Goal: Task Accomplishment & Management: Complete application form

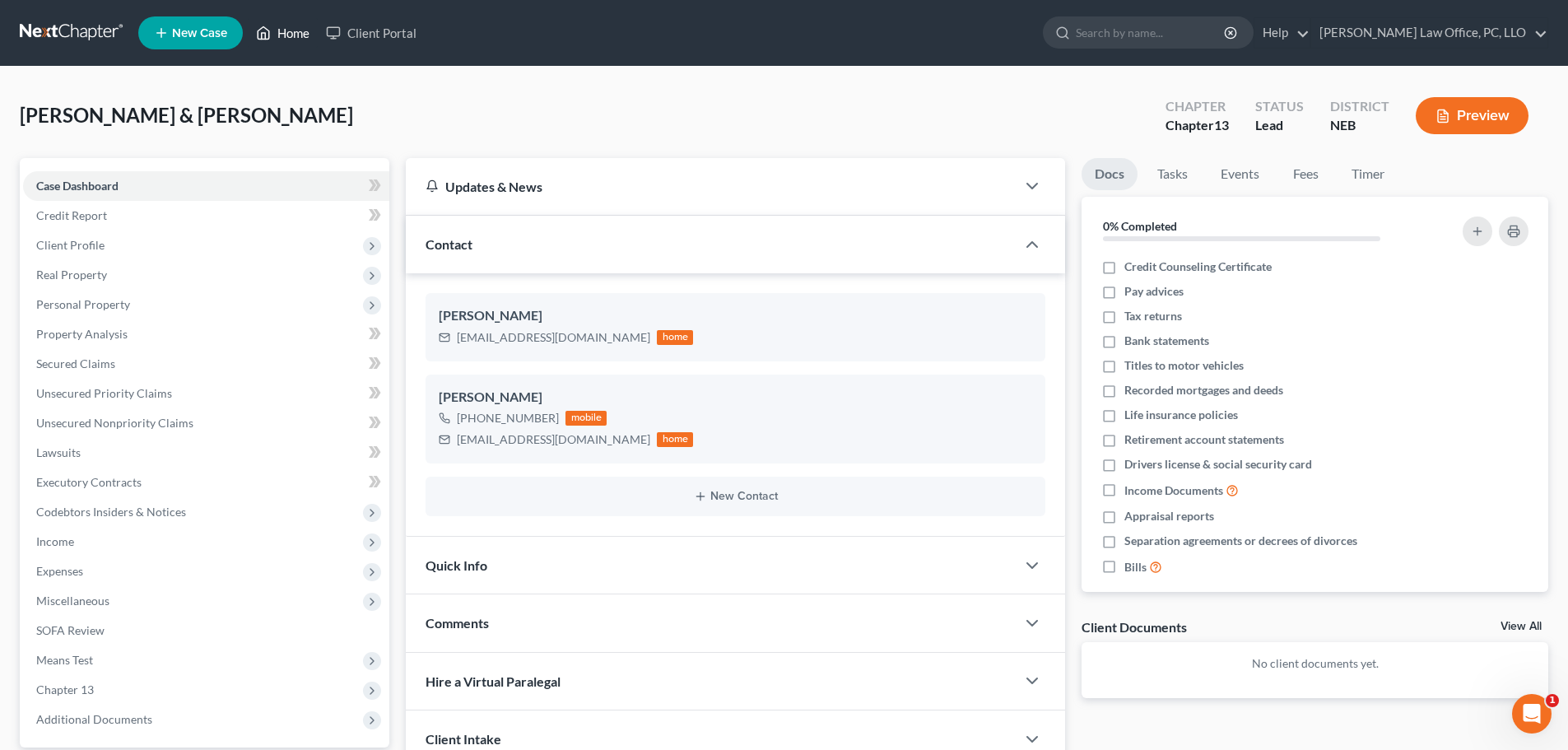
click at [291, 30] on link "Home" at bounding box center [283, 32] width 70 height 30
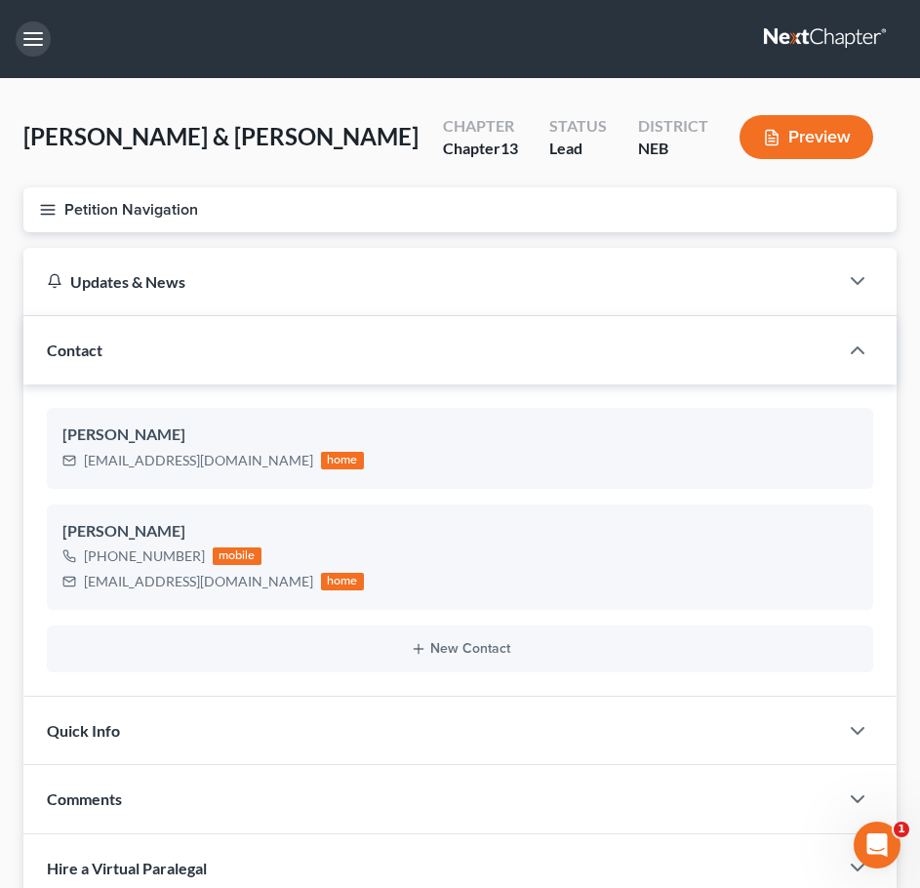
click at [36, 35] on button "button" at bounding box center [33, 38] width 35 height 35
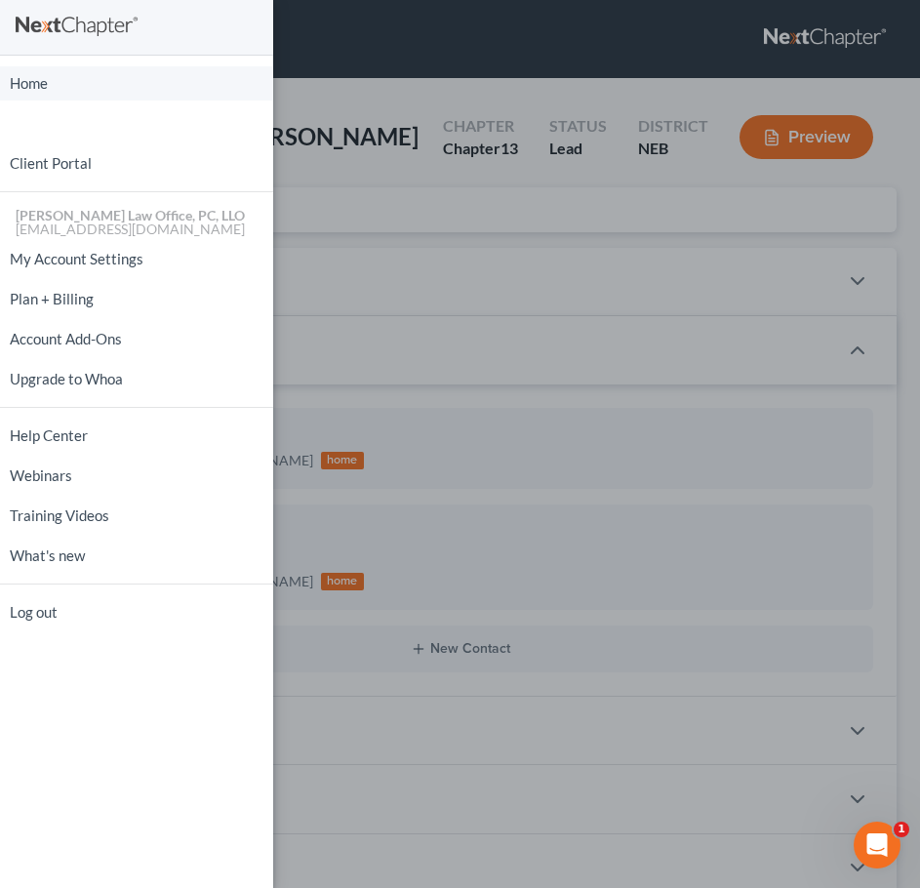
click at [35, 87] on link "Home" at bounding box center [136, 83] width 273 height 34
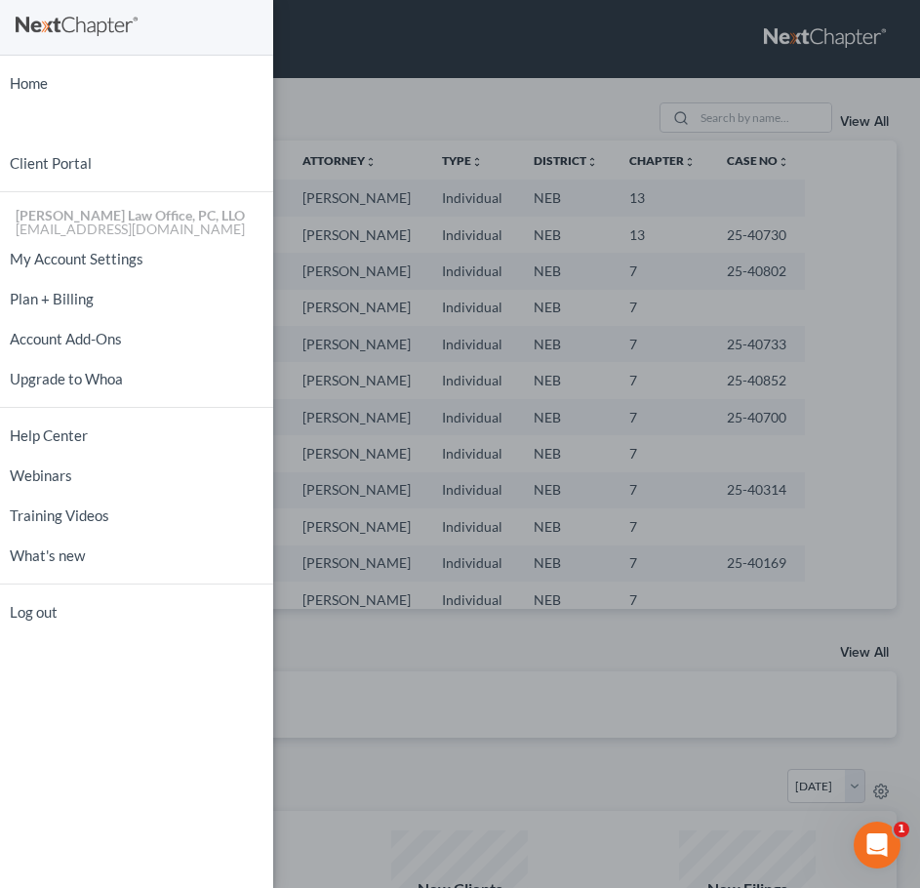
click at [521, 25] on div "Home New Case Client Portal David P. Kyker Law Office, PC, LLO kykerlaw@gmail.c…" at bounding box center [460, 444] width 920 height 888
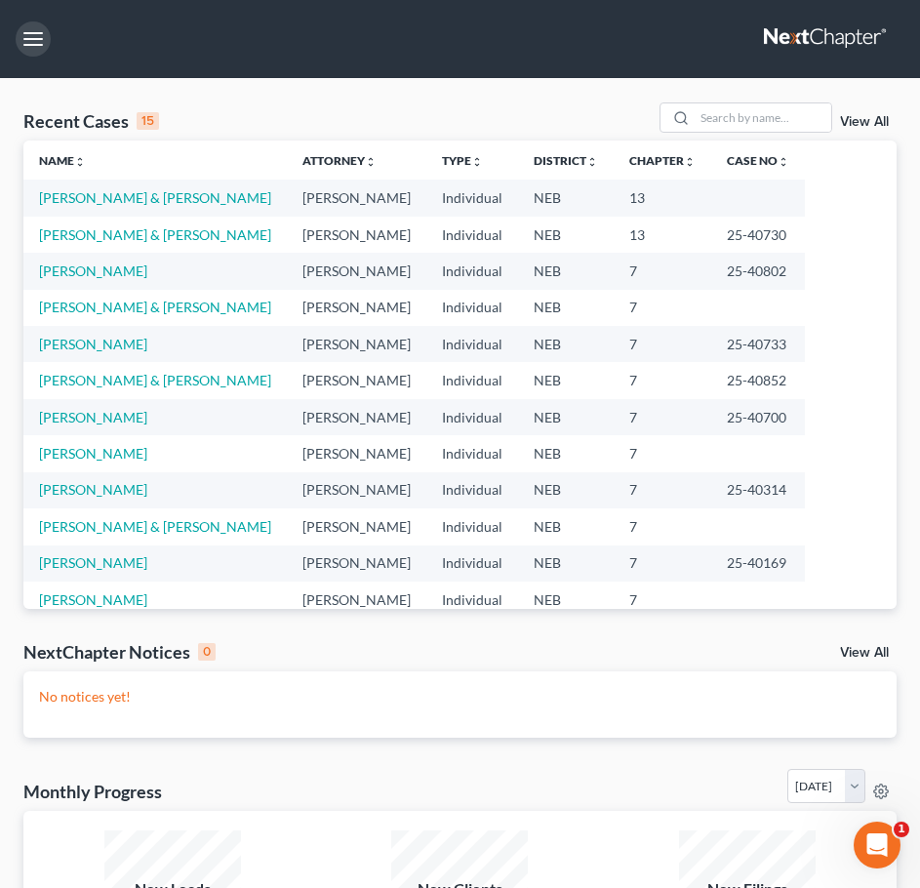
click at [30, 34] on button "button" at bounding box center [33, 38] width 35 height 35
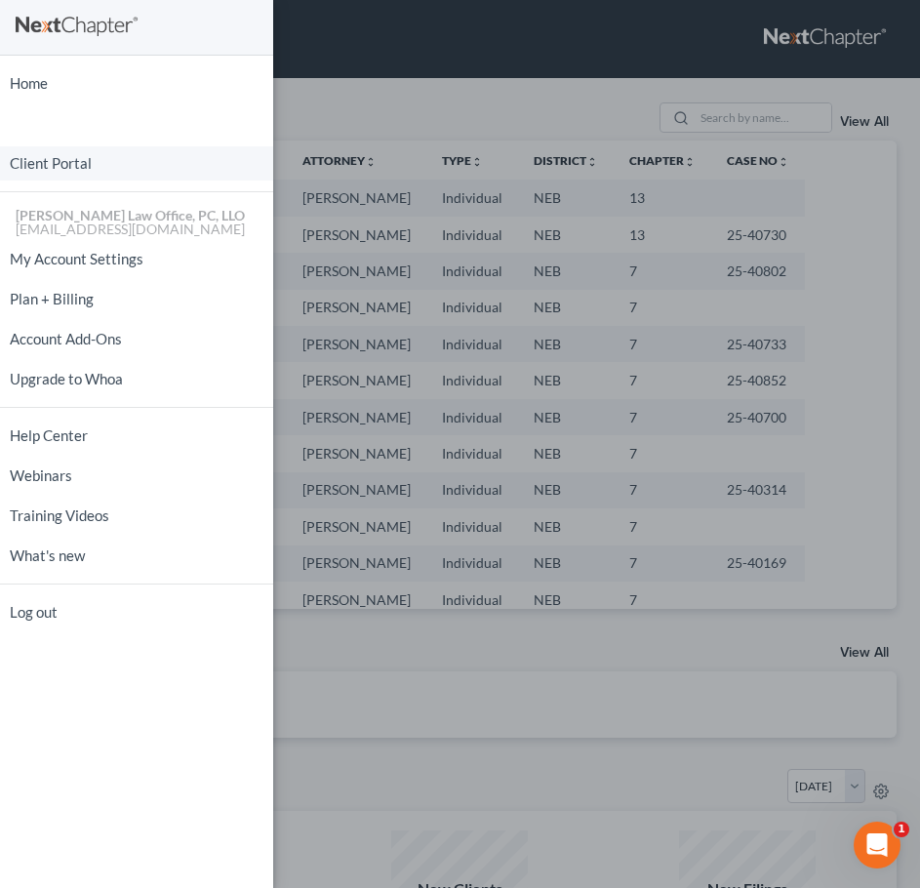
click at [56, 164] on link "Client Portal" at bounding box center [136, 163] width 273 height 34
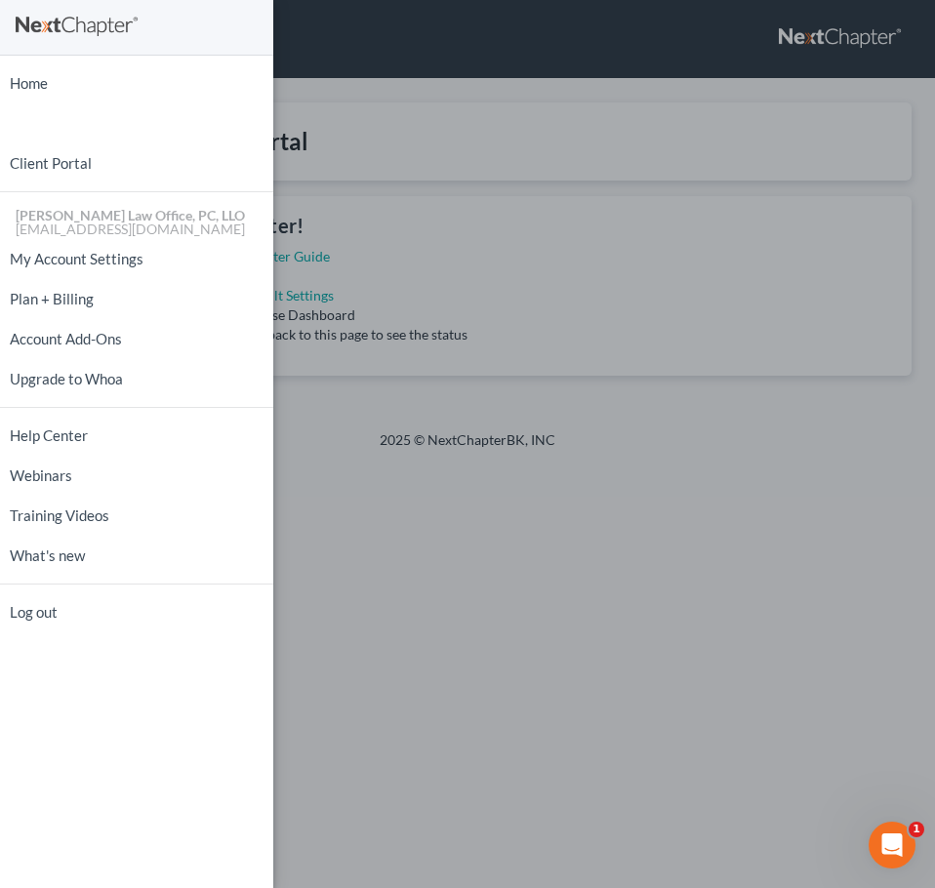
click at [502, 114] on div "Home New Case Client Portal David P. Kyker Law Office, PC, LLO kykerlaw@gmail.c…" at bounding box center [467, 444] width 935 height 888
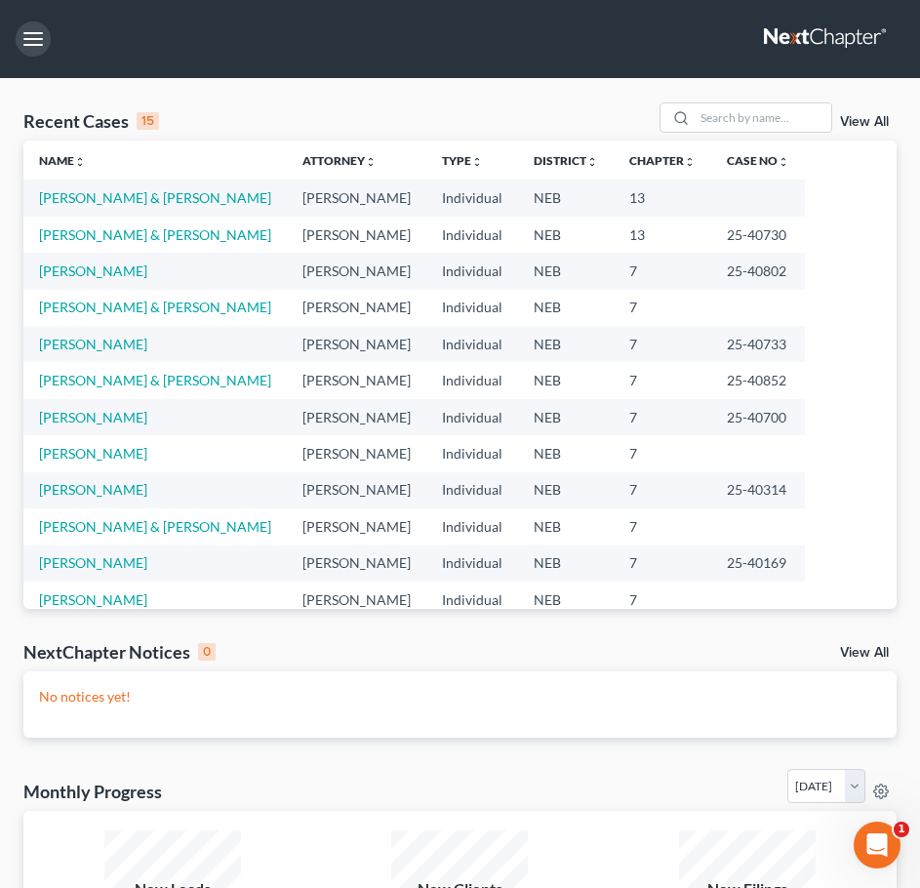
click at [36, 31] on button "button" at bounding box center [33, 38] width 35 height 35
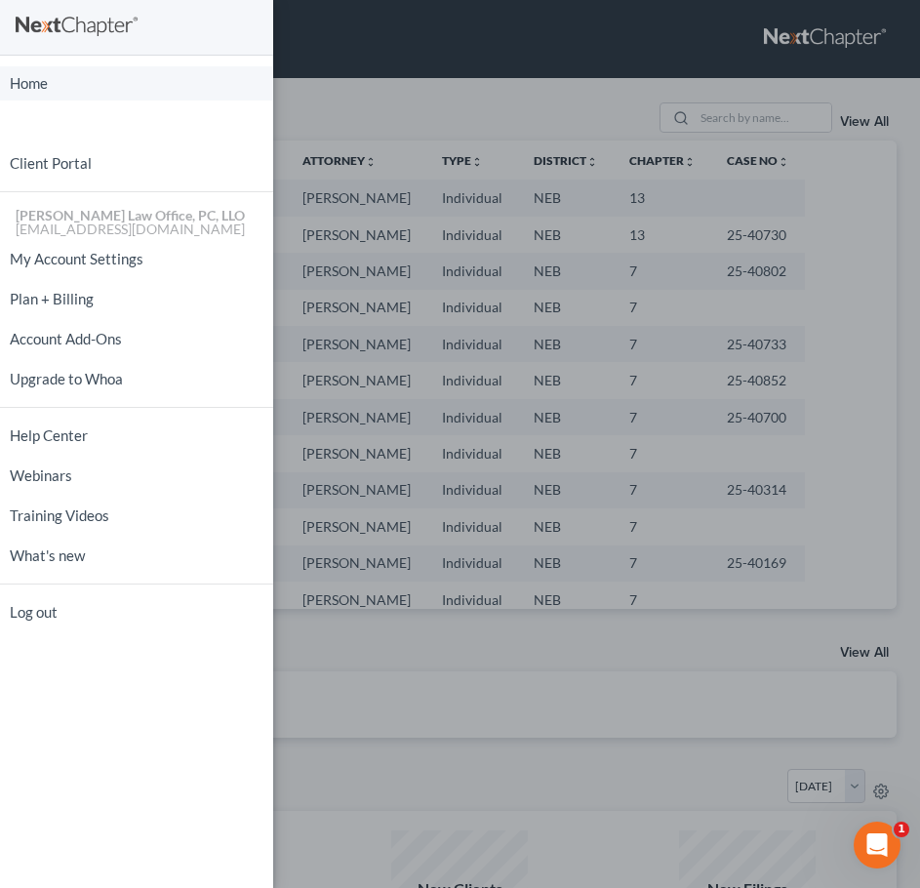
click at [35, 80] on link "Home" at bounding box center [136, 83] width 273 height 34
click at [35, 84] on link "Home" at bounding box center [136, 83] width 273 height 34
click at [589, 92] on div "Home New Case Client Portal David P. Kyker Law Office, PC, LLO kykerlaw@gmail.c…" at bounding box center [460, 444] width 920 height 888
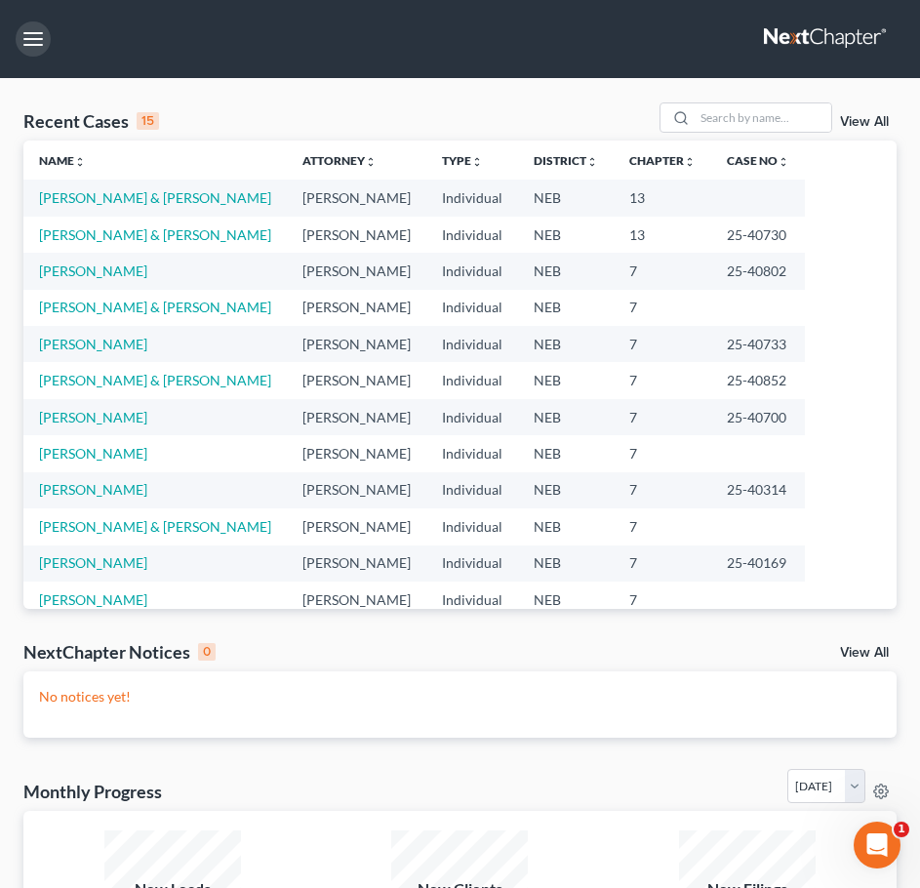
click at [27, 36] on button "button" at bounding box center [33, 38] width 35 height 35
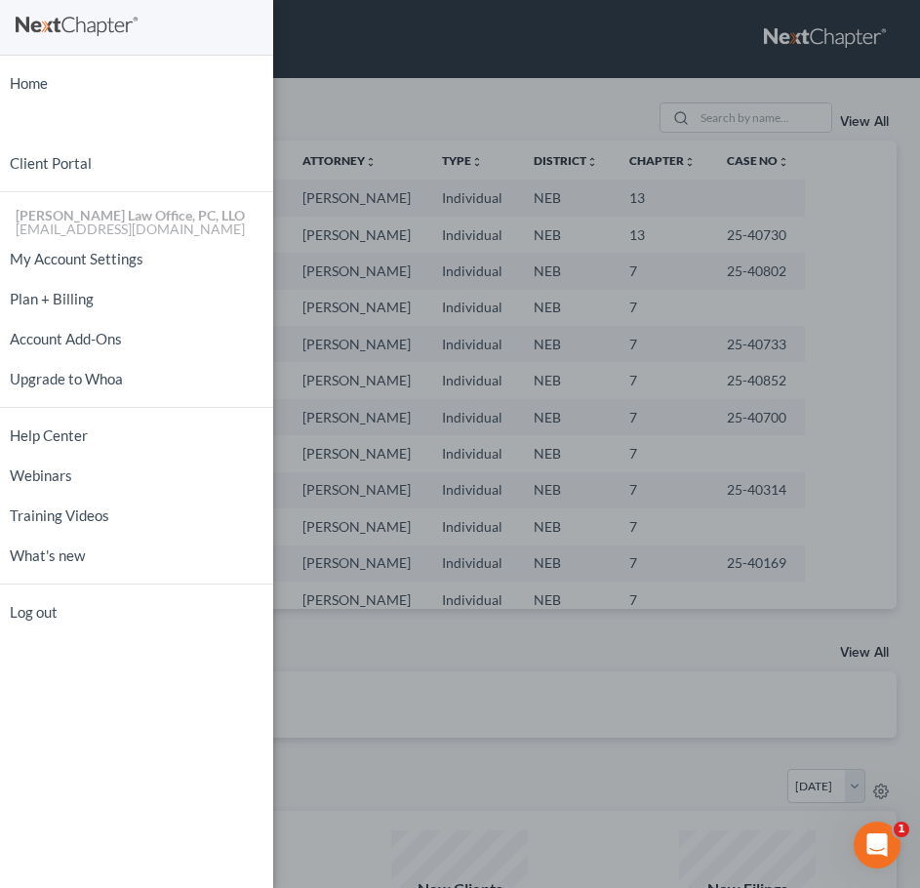
click at [502, 776] on div "Home New Case Client Portal David P. Kyker Law Office, PC, LLO kykerlaw@gmail.c…" at bounding box center [460, 444] width 920 height 888
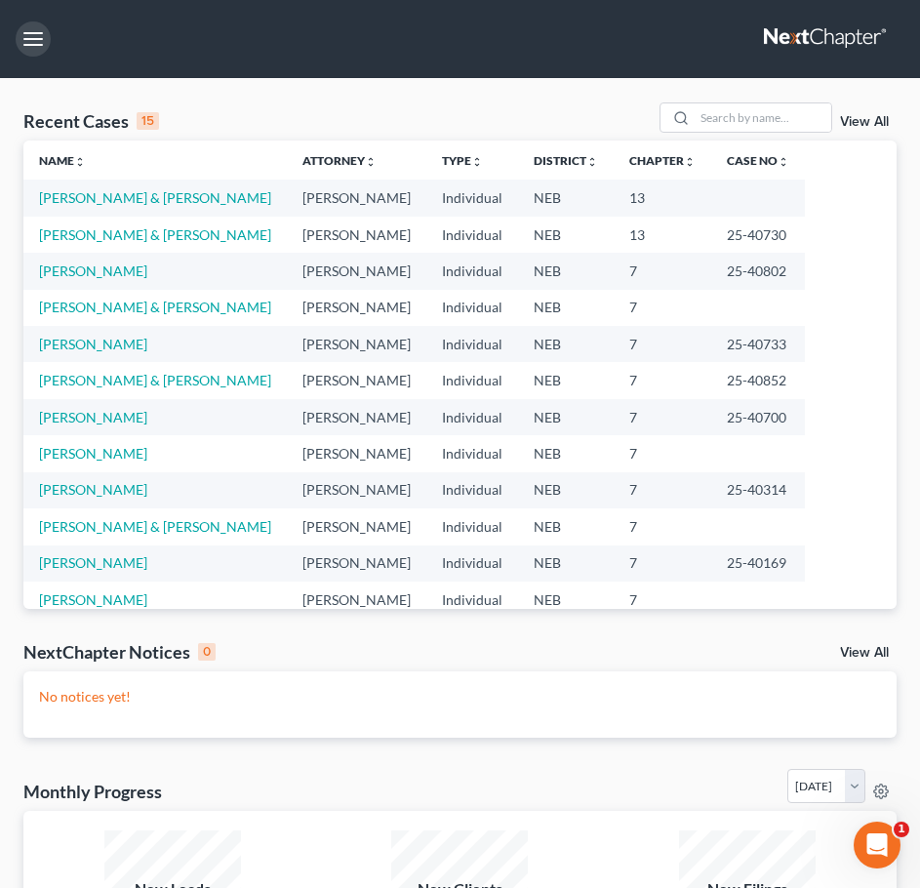
click at [24, 35] on button "button" at bounding box center [33, 38] width 35 height 35
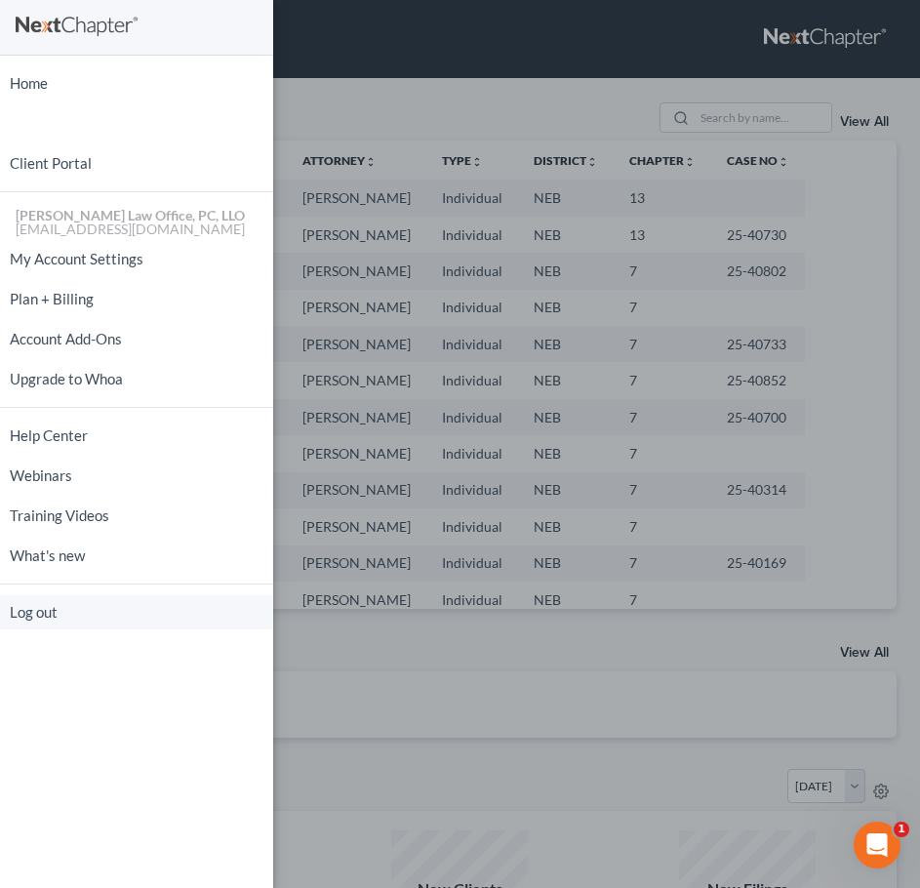
click at [53, 610] on link "Log out" at bounding box center [136, 612] width 273 height 34
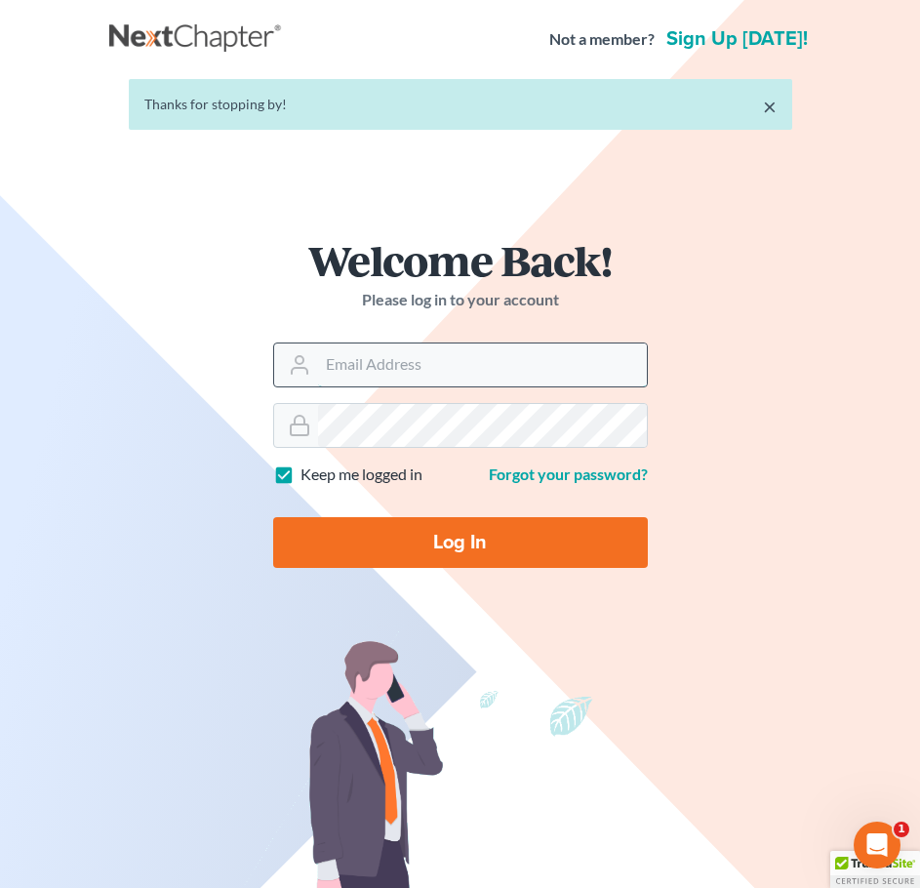
click at [442, 378] on input "Email Address" at bounding box center [482, 365] width 329 height 43
type input "kykerlaw@gmail.com"
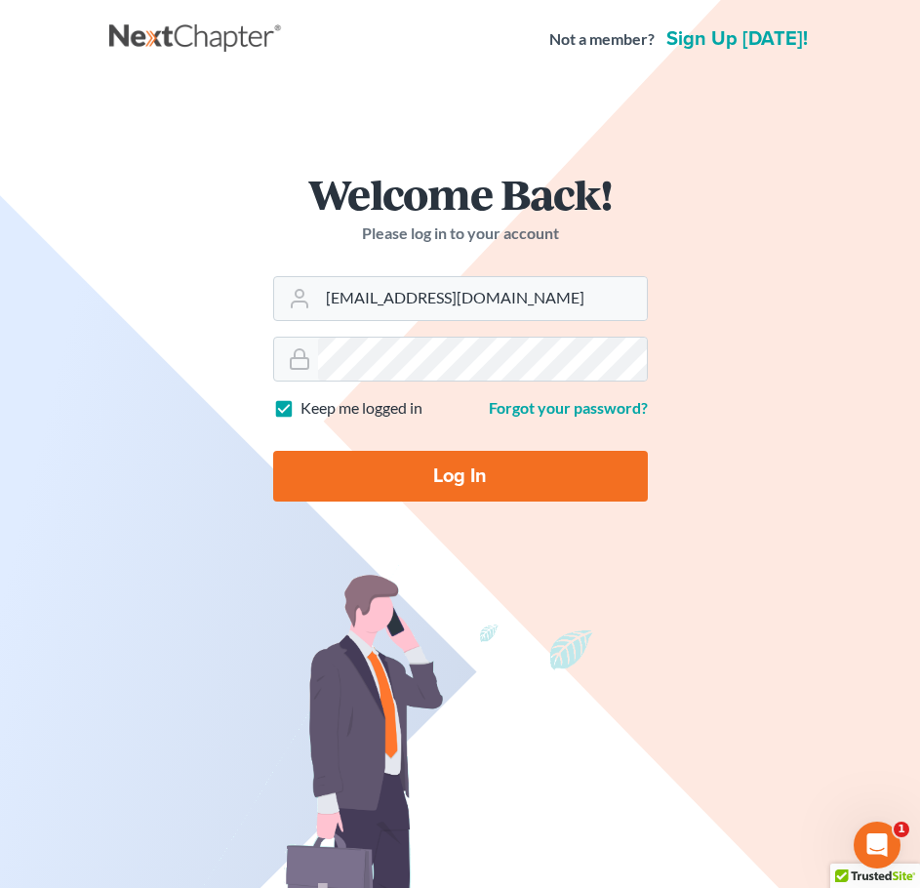
click at [494, 471] on input "Log In" at bounding box center [460, 476] width 375 height 51
type input "Thinking..."
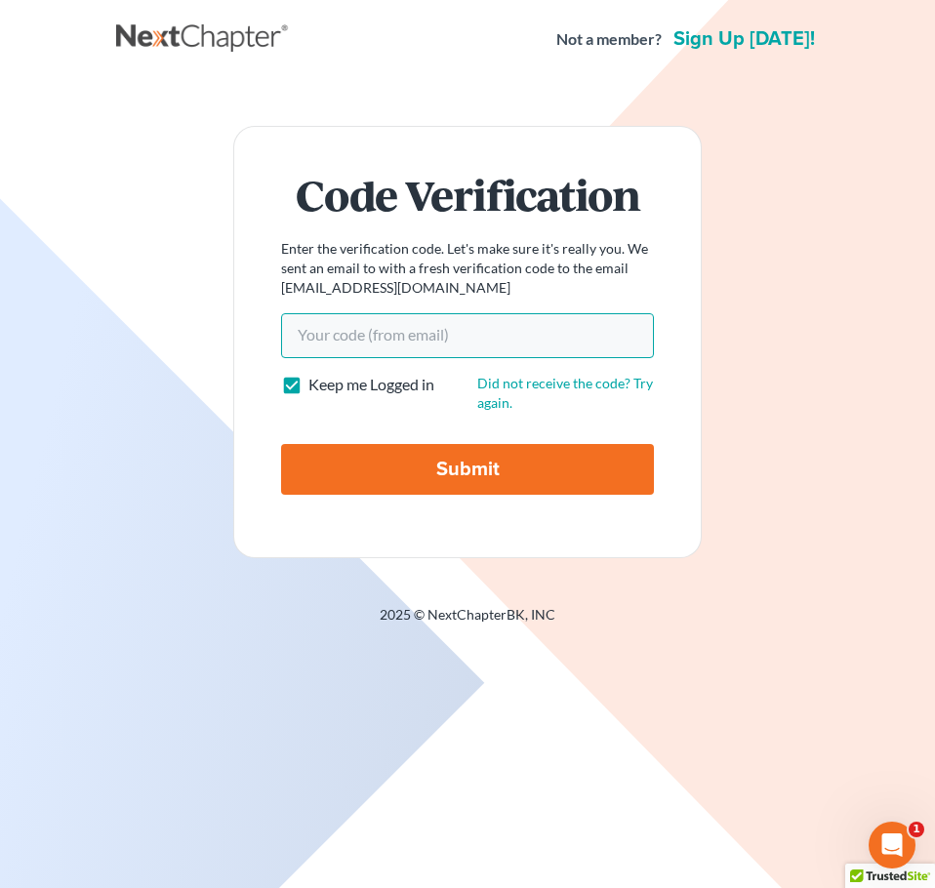
paste input "2fc64f"
type input "2fc64f"
click at [417, 466] on input "Submit" at bounding box center [467, 469] width 373 height 51
type input "Thinking..."
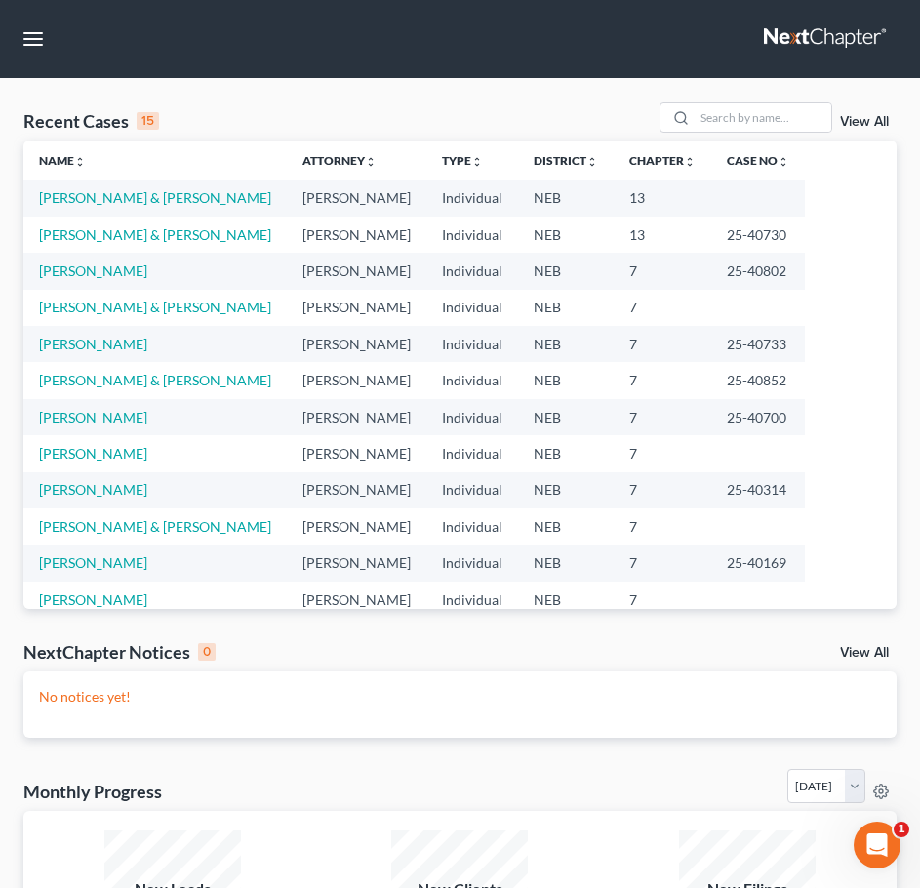
drag, startPoint x: 229, startPoint y: 29, endPoint x: 192, endPoint y: 75, distance: 59.0
click at [584, 29] on nav "Home New Case Client Portal [PERSON_NAME] Law Office, PC, LLO [EMAIL_ADDRESS][D…" at bounding box center [460, 39] width 920 height 78
drag, startPoint x: 223, startPoint y: 110, endPoint x: 452, endPoint y: 103, distance: 229.4
click at [457, 105] on div "Recent Cases 15 View All" at bounding box center [459, 121] width 873 height 38
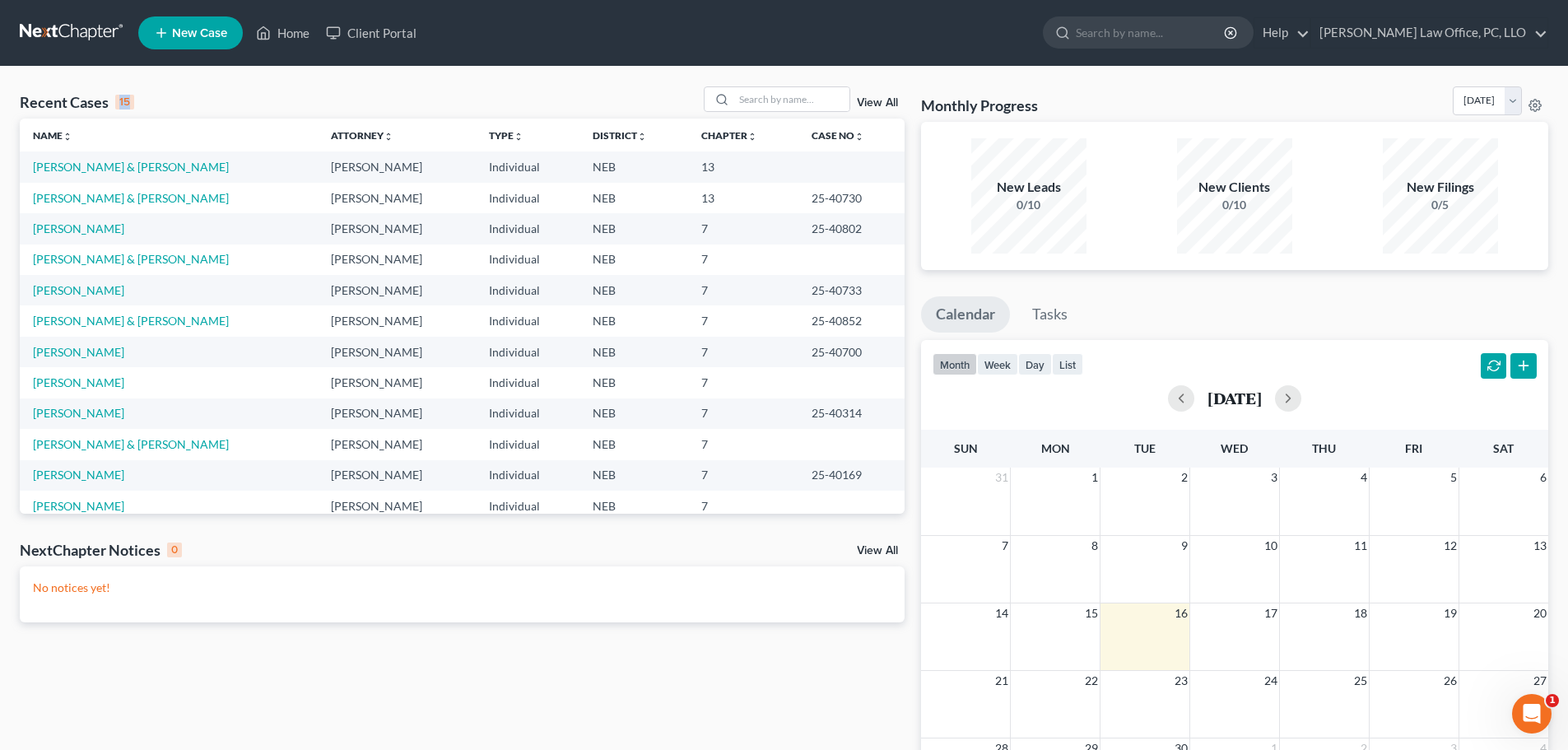
click at [172, 28] on link "New Case" at bounding box center [191, 33] width 105 height 33
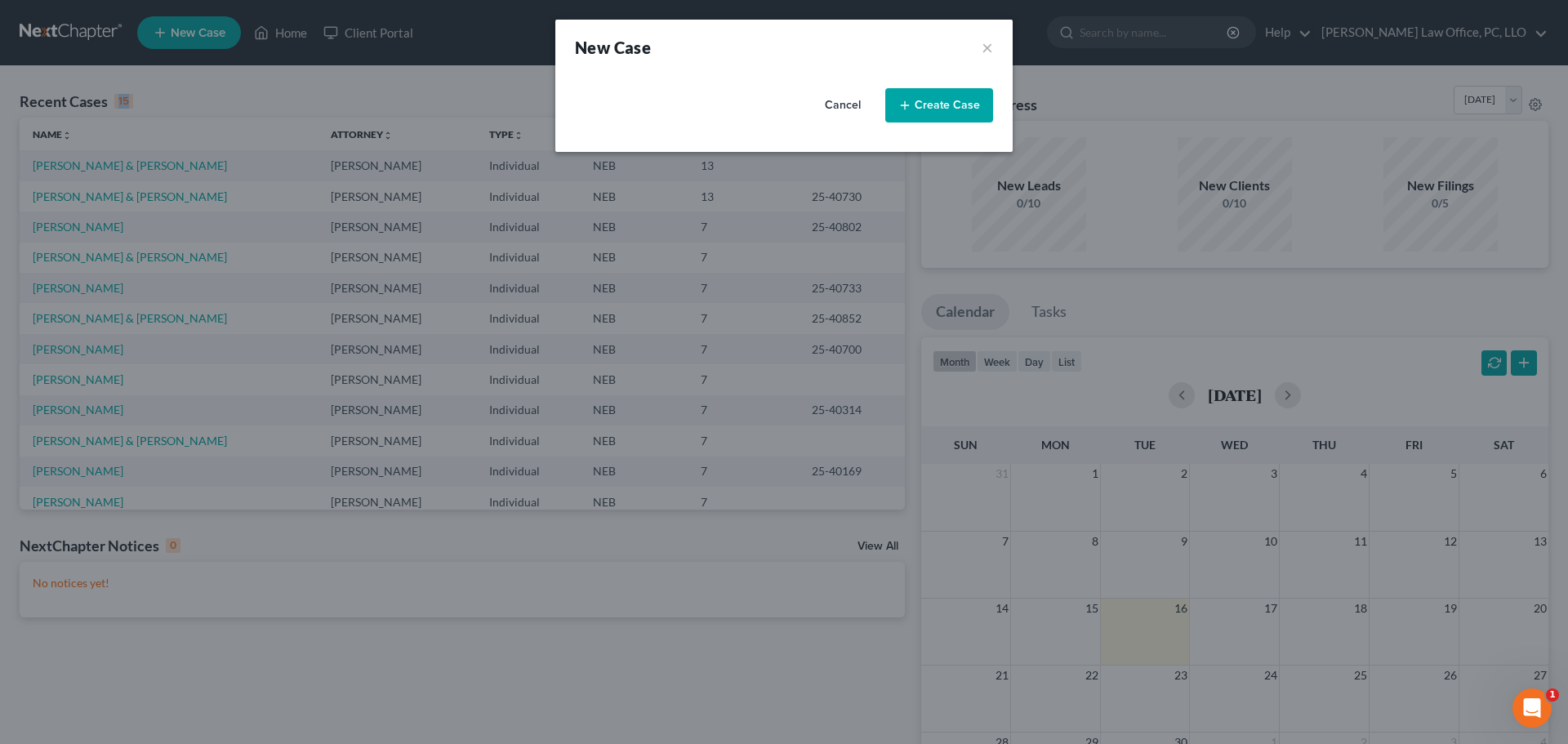
select select "48"
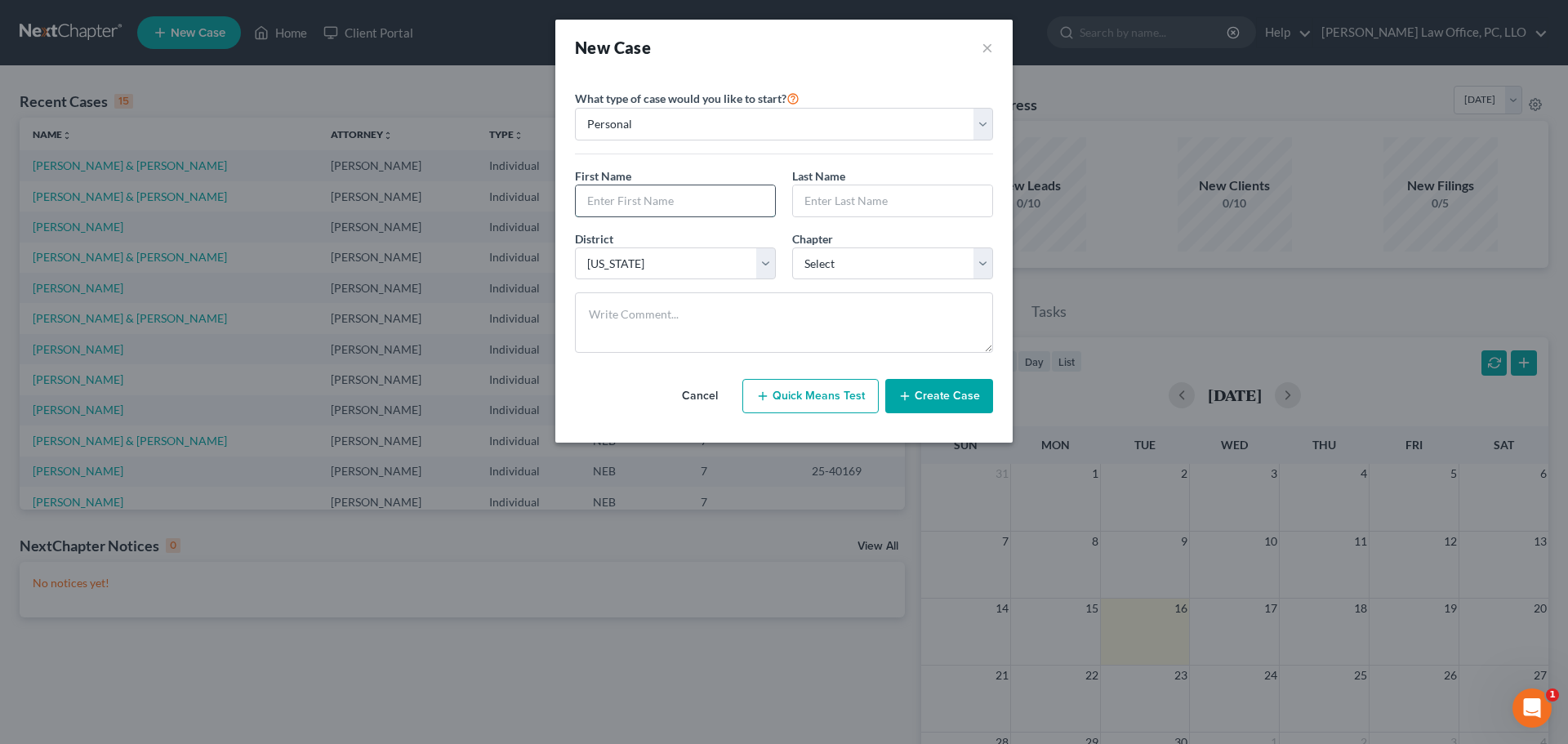
click at [662, 198] on input "text" at bounding box center [675, 201] width 199 height 31
type input "Denise"
type input "Fosket"
click at [781, 263] on select "Select 7 11 12 13" at bounding box center [893, 264] width 201 height 33
select select "3"
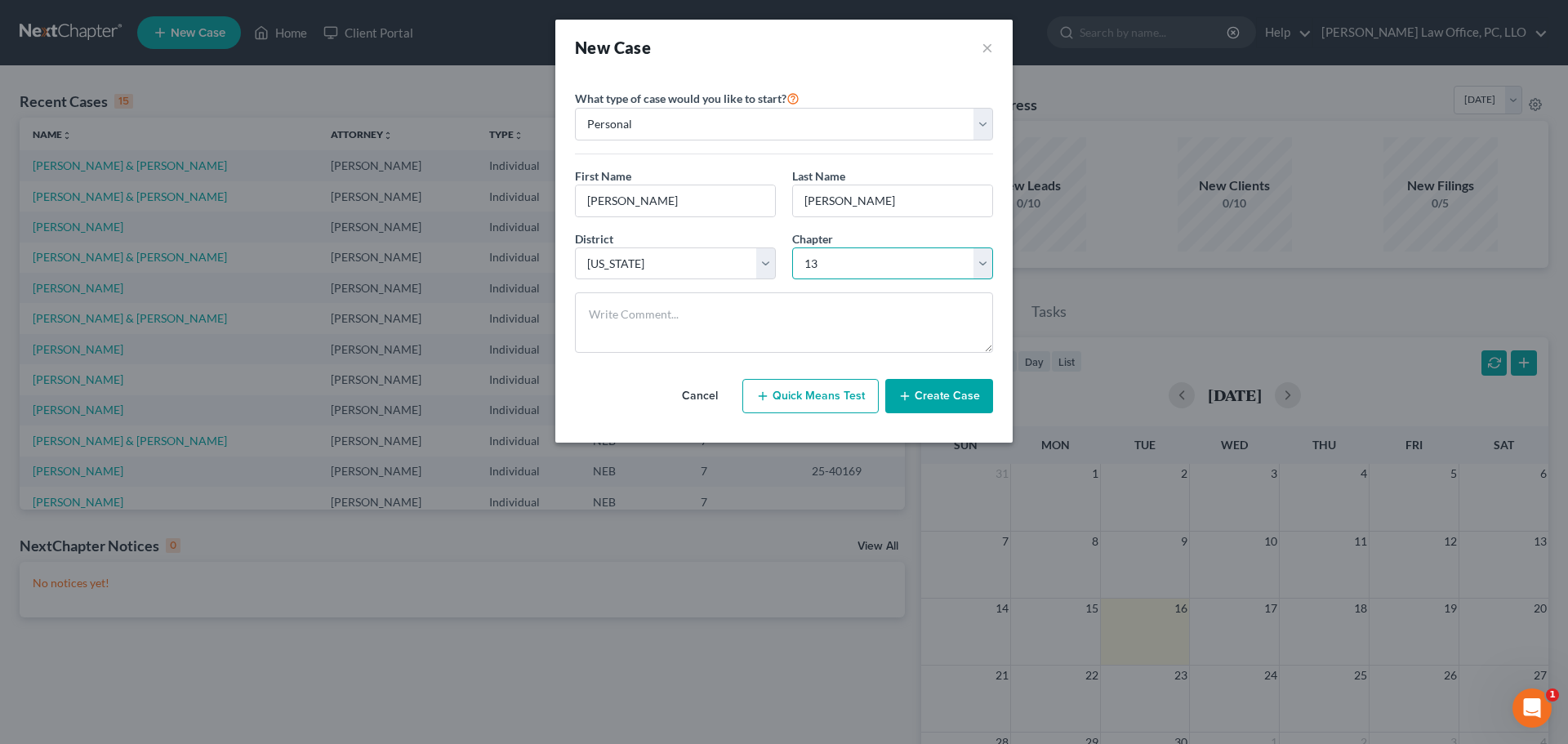
click at [781, 248] on select "Select 7 11 12 13" at bounding box center [893, 264] width 201 height 33
click at [781, 124] on select "Personal Business" at bounding box center [784, 124] width 418 height 33
click at [575, 108] on select "Personal Business" at bounding box center [784, 124] width 418 height 33
click at [781, 388] on button "Create Case" at bounding box center [939, 396] width 108 height 34
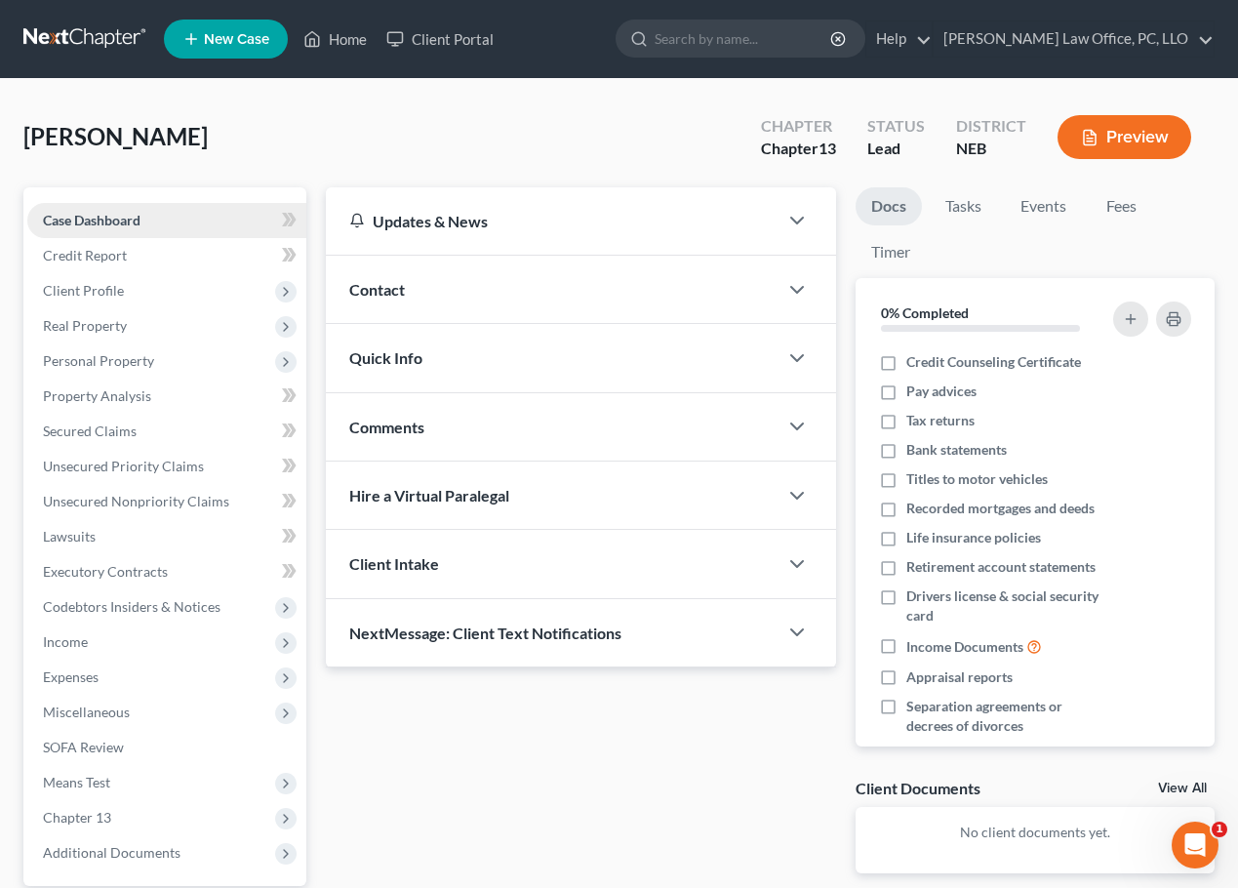
click at [140, 216] on span "Case Dashboard" at bounding box center [92, 220] width 98 height 17
click at [349, 37] on link "Home" at bounding box center [335, 38] width 83 height 35
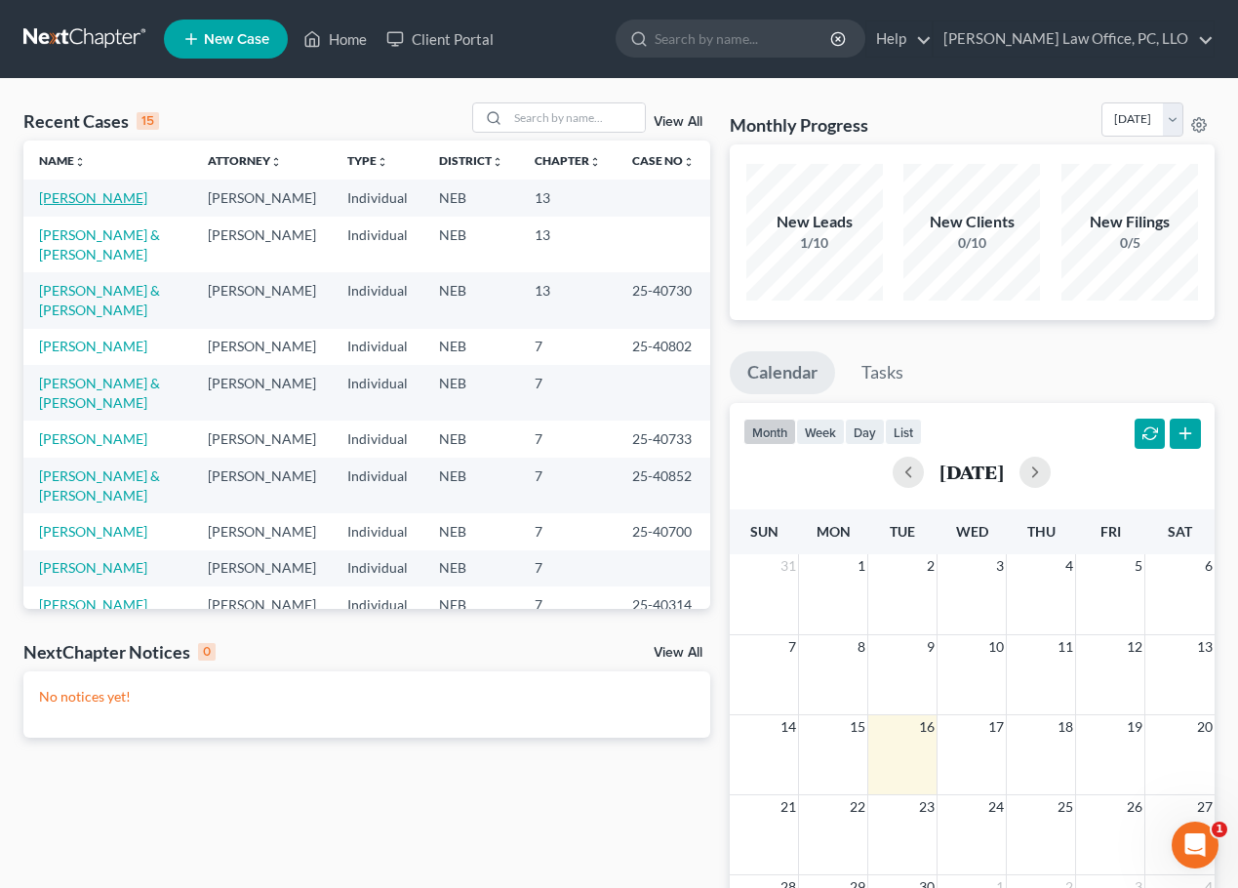
click at [92, 191] on link "Fosket, Denise" at bounding box center [93, 197] width 108 height 17
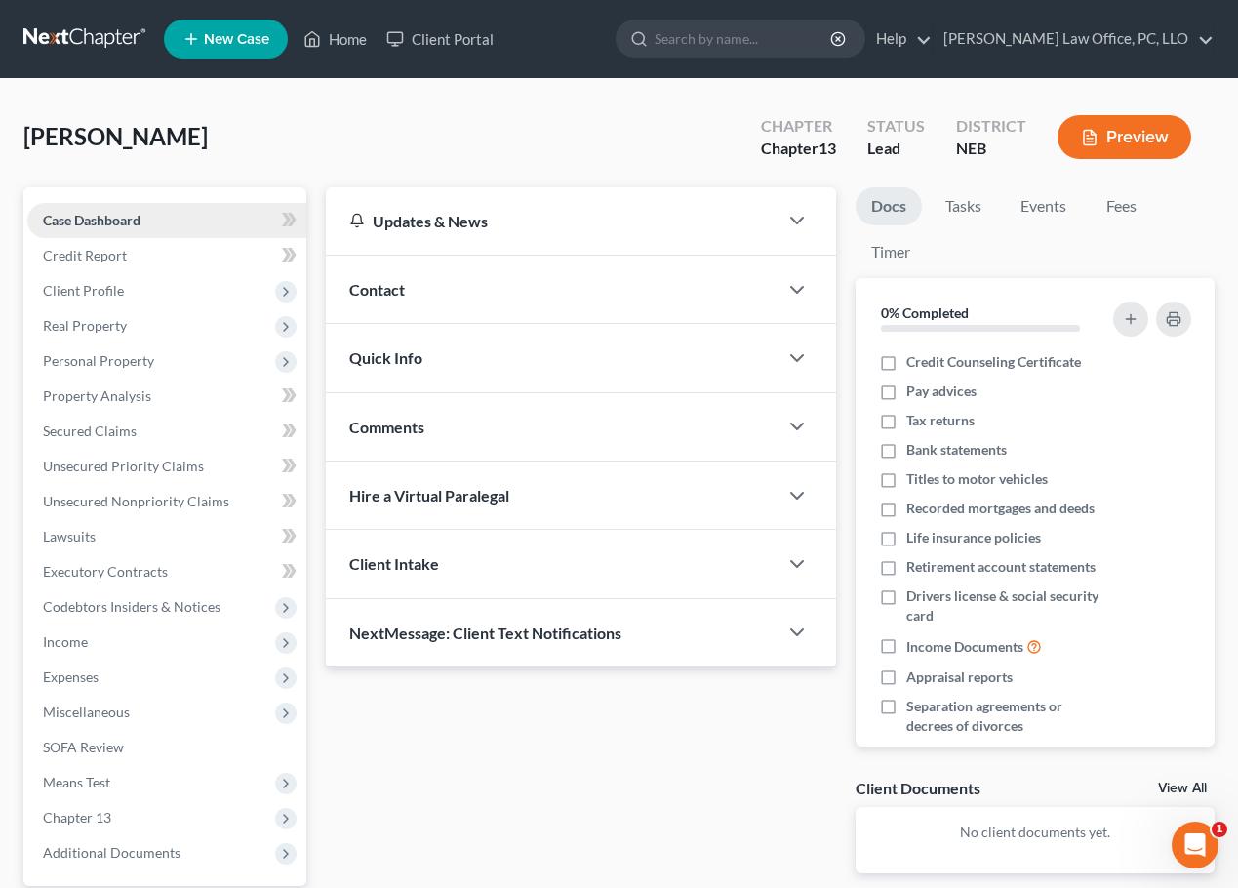
click at [95, 220] on span "Case Dashboard" at bounding box center [92, 220] width 98 height 17
click at [96, 218] on span "Case Dashboard" at bounding box center [92, 220] width 98 height 17
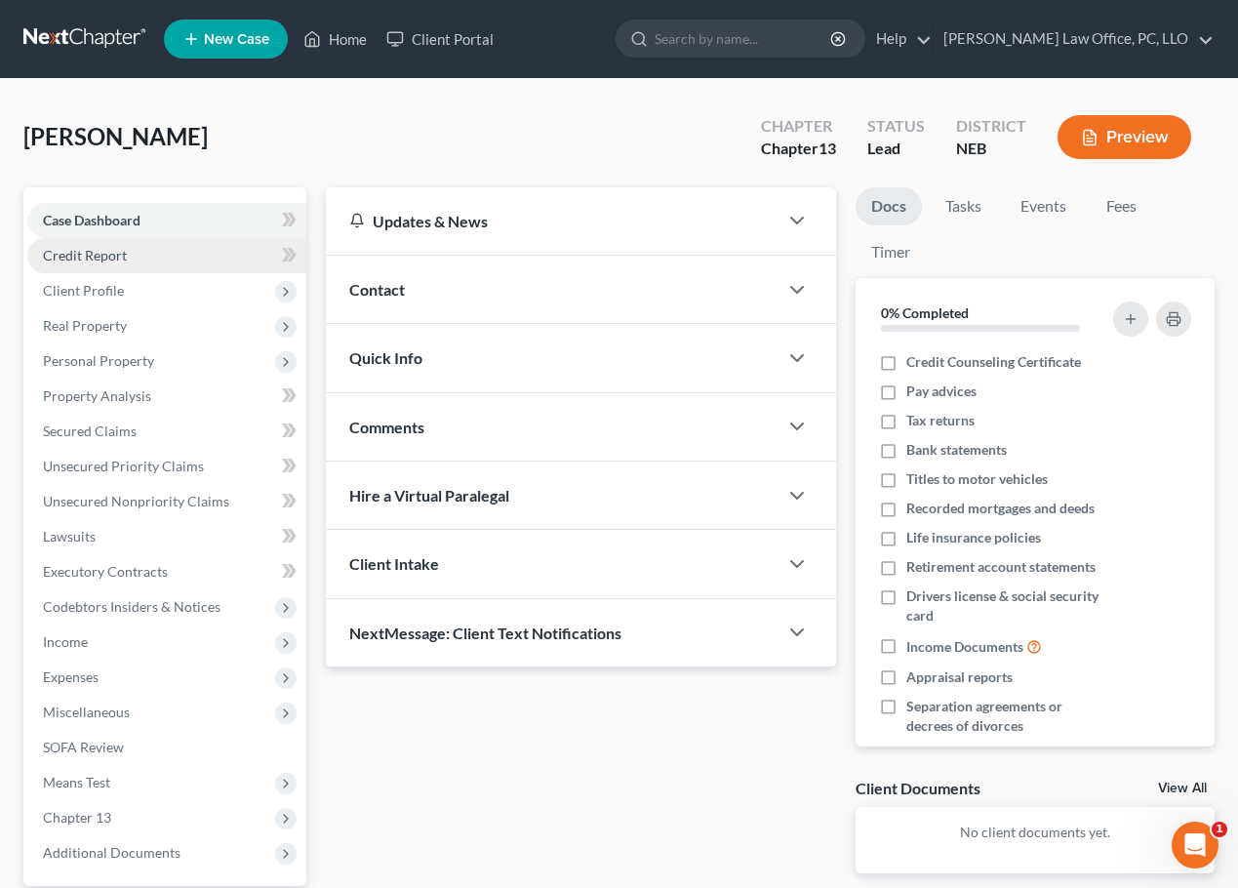
click at [89, 254] on span "Credit Report" at bounding box center [85, 255] width 84 height 17
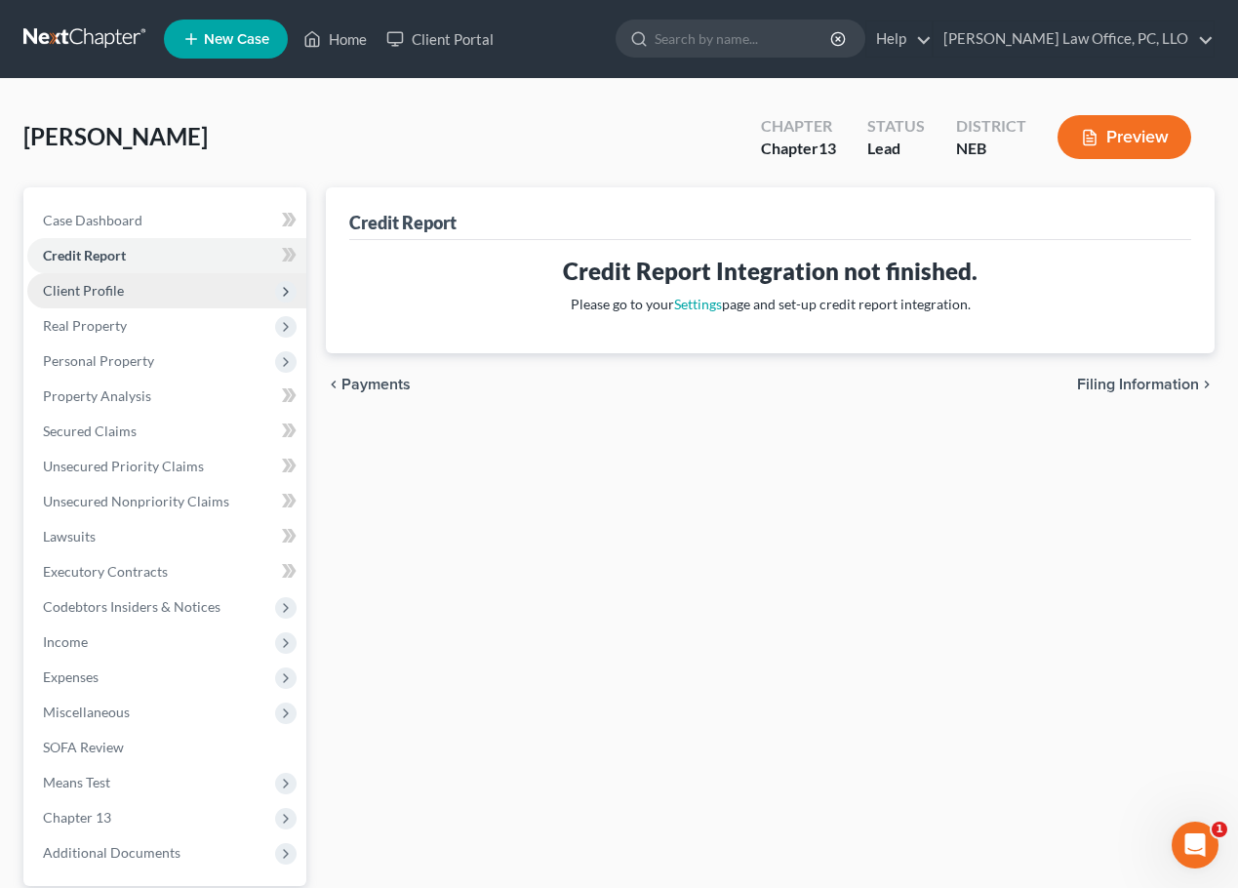
click at [96, 280] on span "Client Profile" at bounding box center [166, 290] width 279 height 35
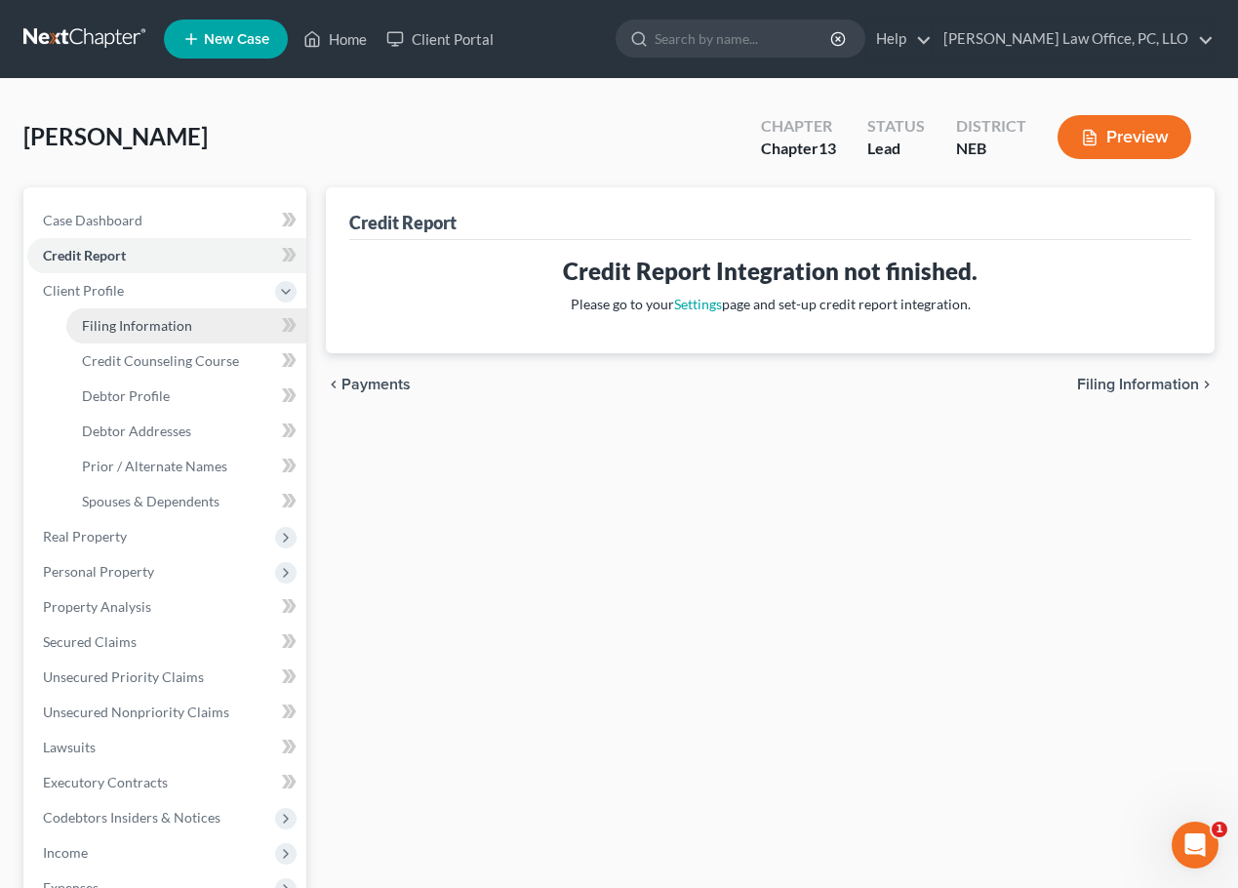
click at [117, 326] on span "Filing Information" at bounding box center [137, 325] width 110 height 17
select select "1"
select select "0"
select select "3"
select select "48"
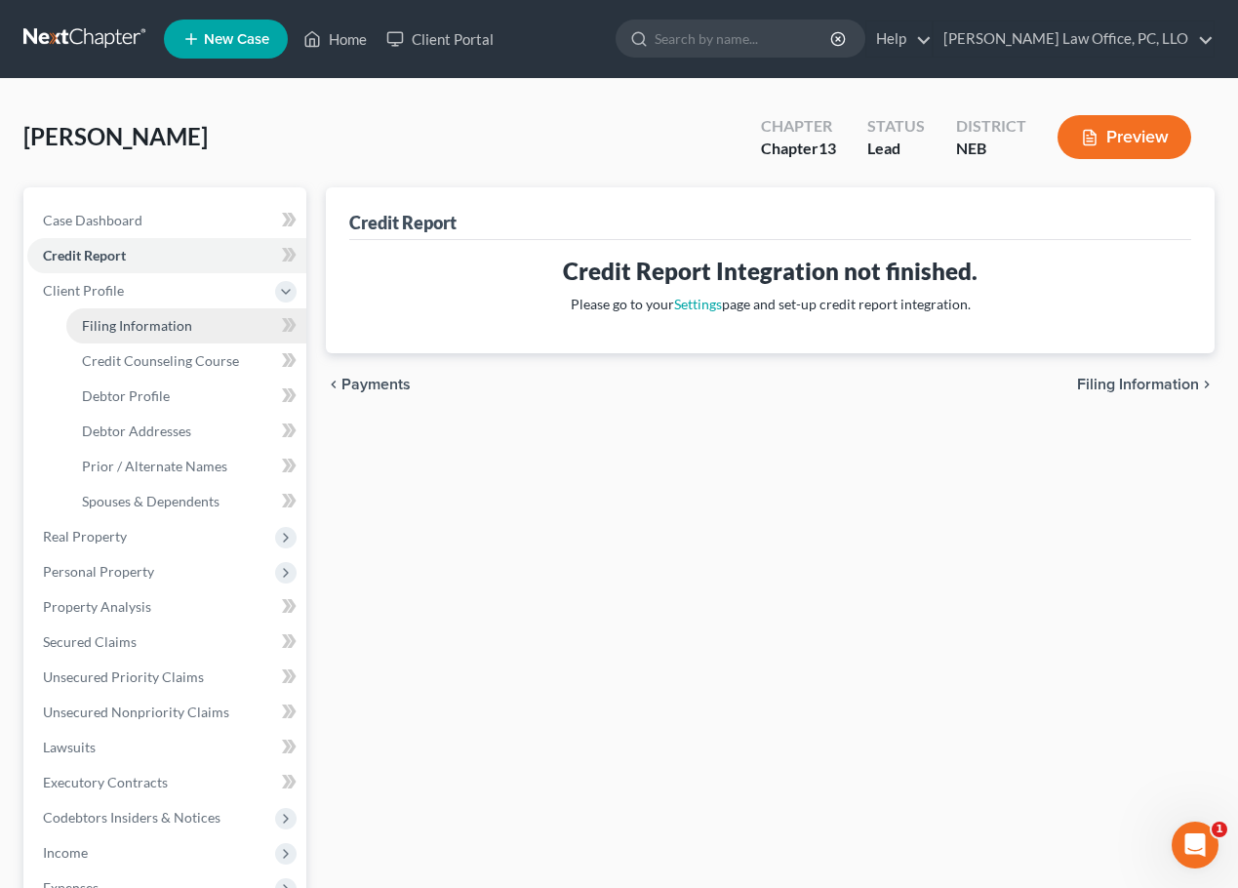
select select "0"
select select "30"
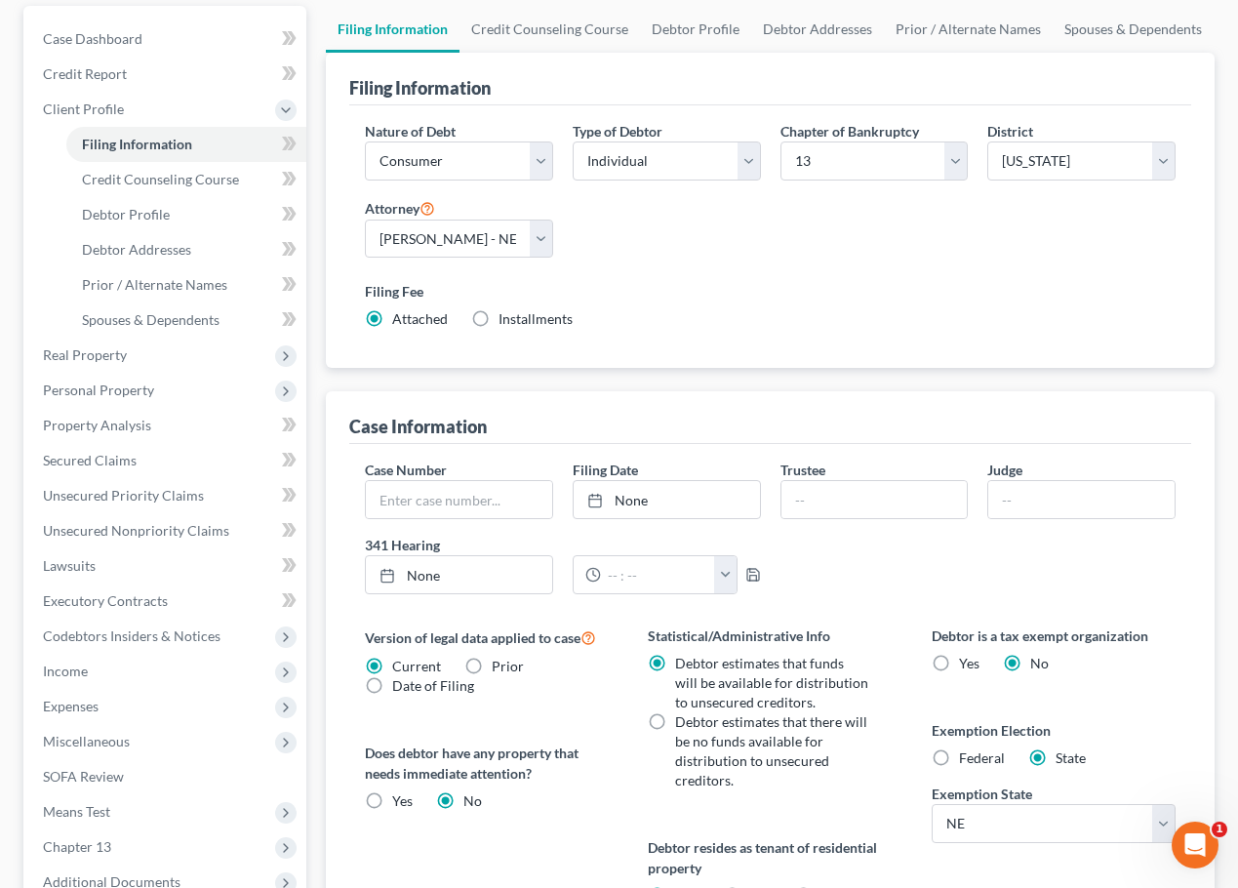
scroll to position [181, 0]
click at [537, 157] on select "Select Business Consumer Other" at bounding box center [459, 161] width 188 height 39
click at [365, 142] on select "Select Business Consumer Other" at bounding box center [459, 161] width 188 height 39
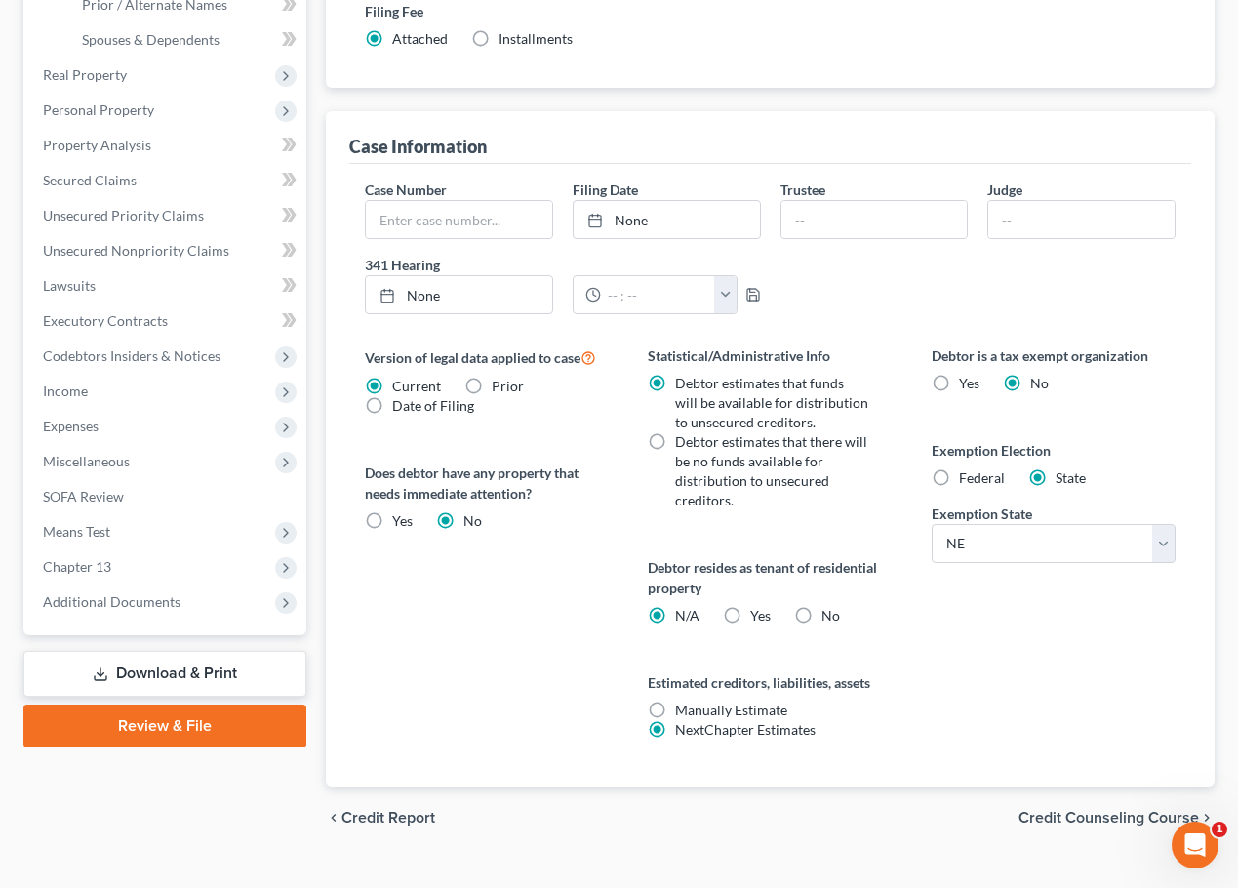
scroll to position [438, 0]
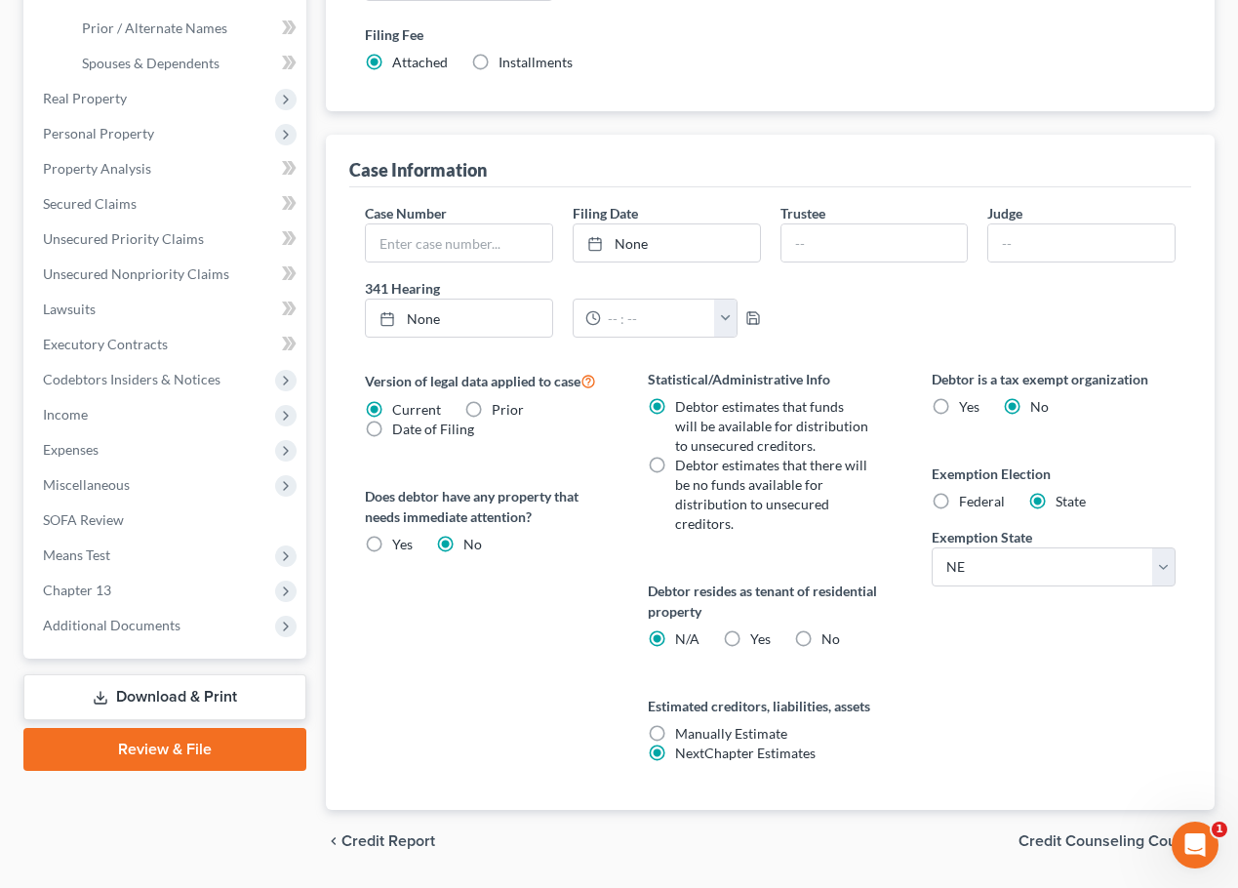
click at [750, 640] on label "Yes Yes" at bounding box center [760, 639] width 20 height 20
click at [758, 640] on input "Yes Yes" at bounding box center [764, 635] width 13 height 13
radio input "true"
radio input "false"
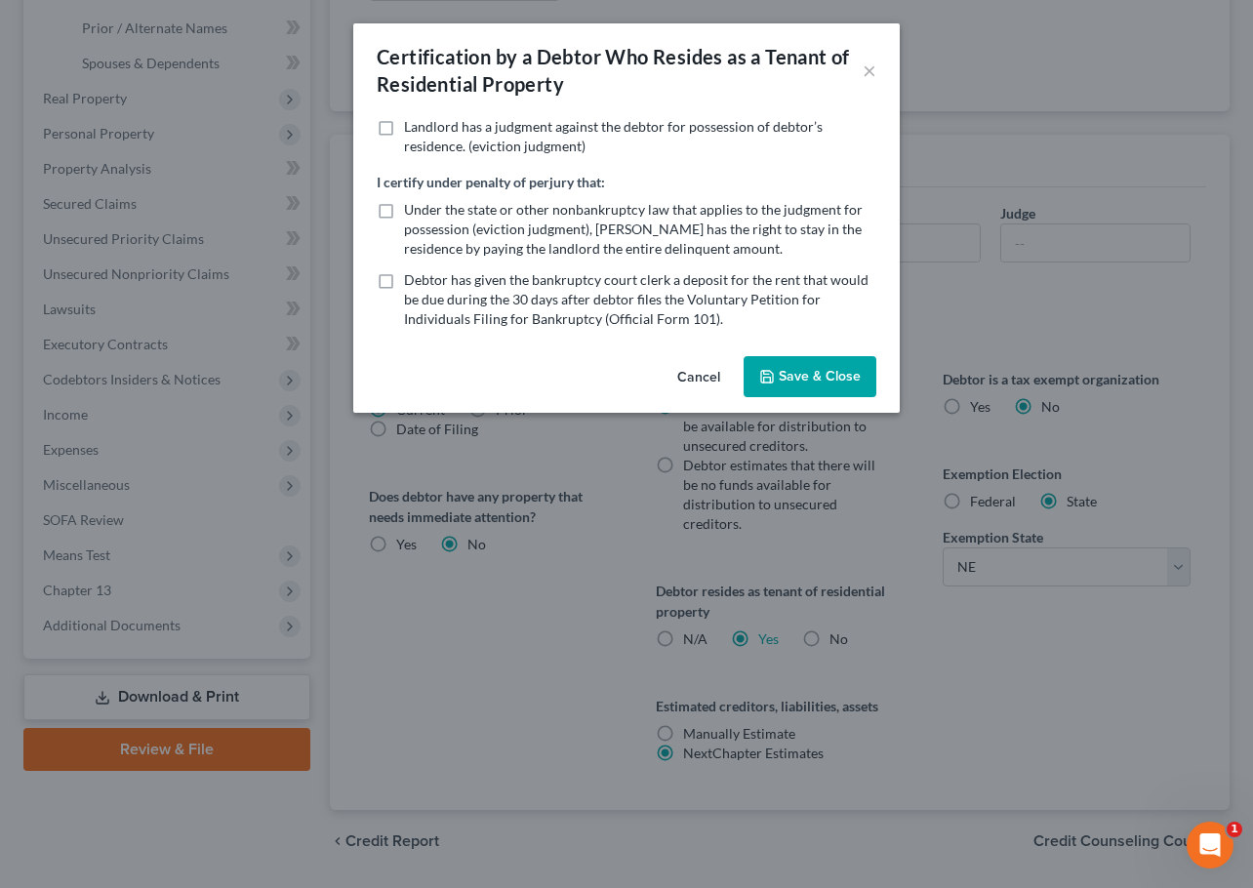
click at [813, 378] on button "Save & Close" at bounding box center [810, 376] width 133 height 41
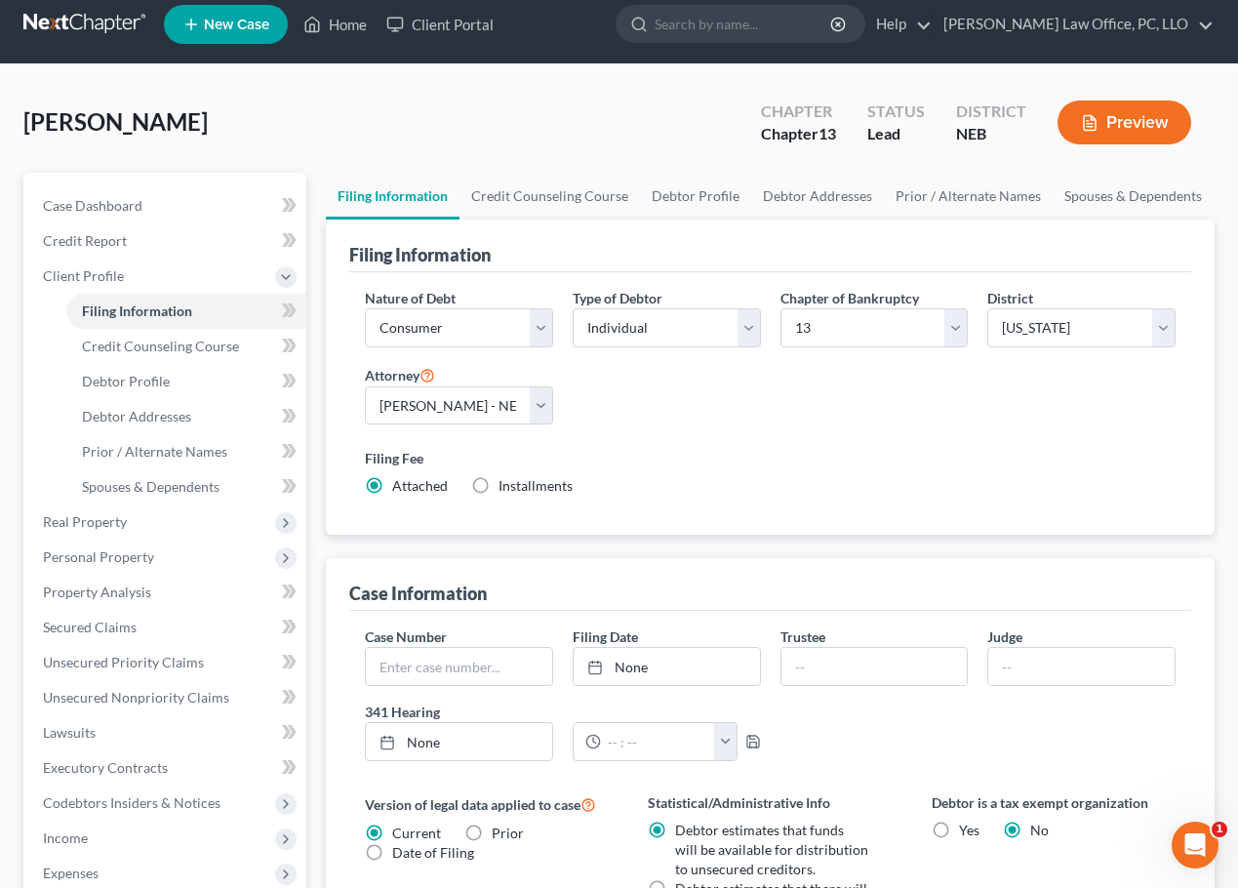
scroll to position [0, 0]
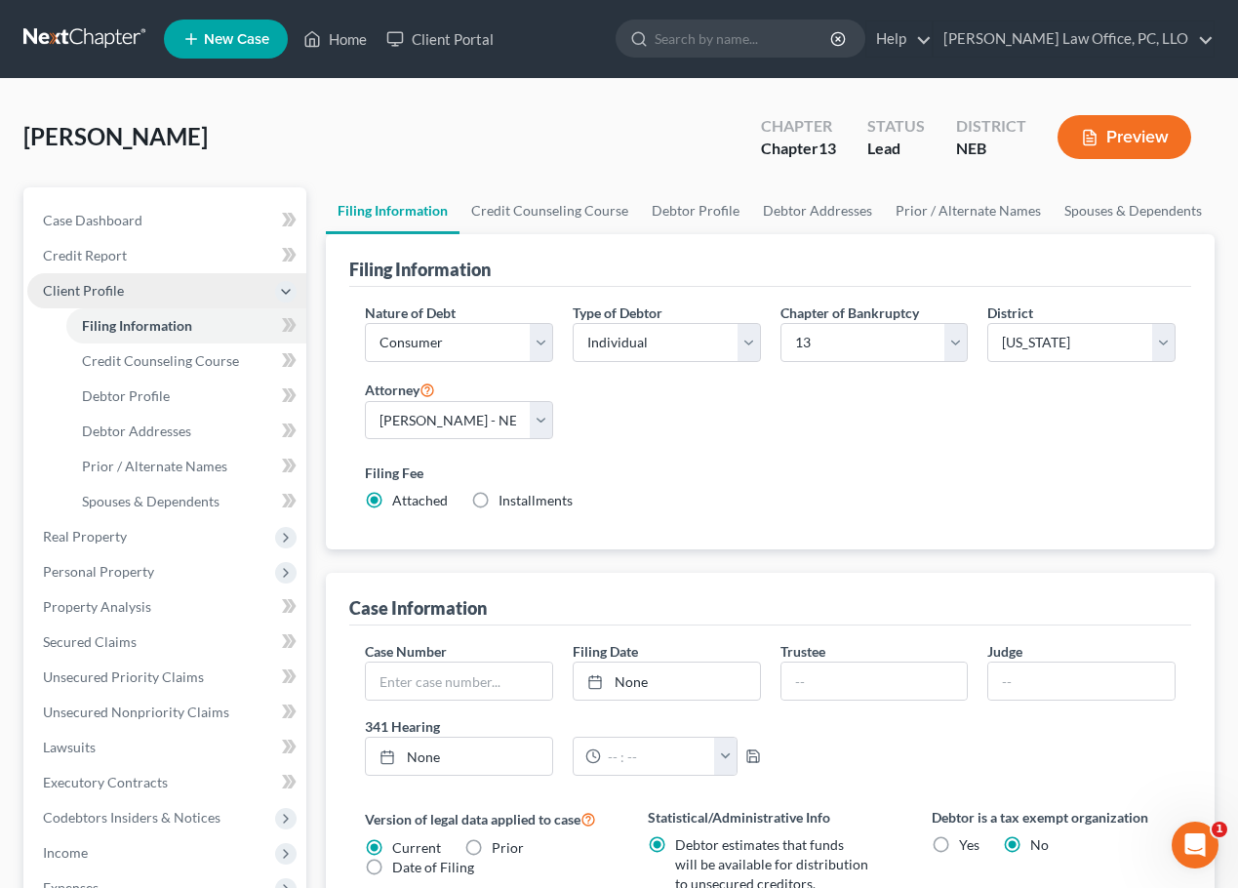
click at [106, 282] on span "Client Profile" at bounding box center [83, 290] width 81 height 17
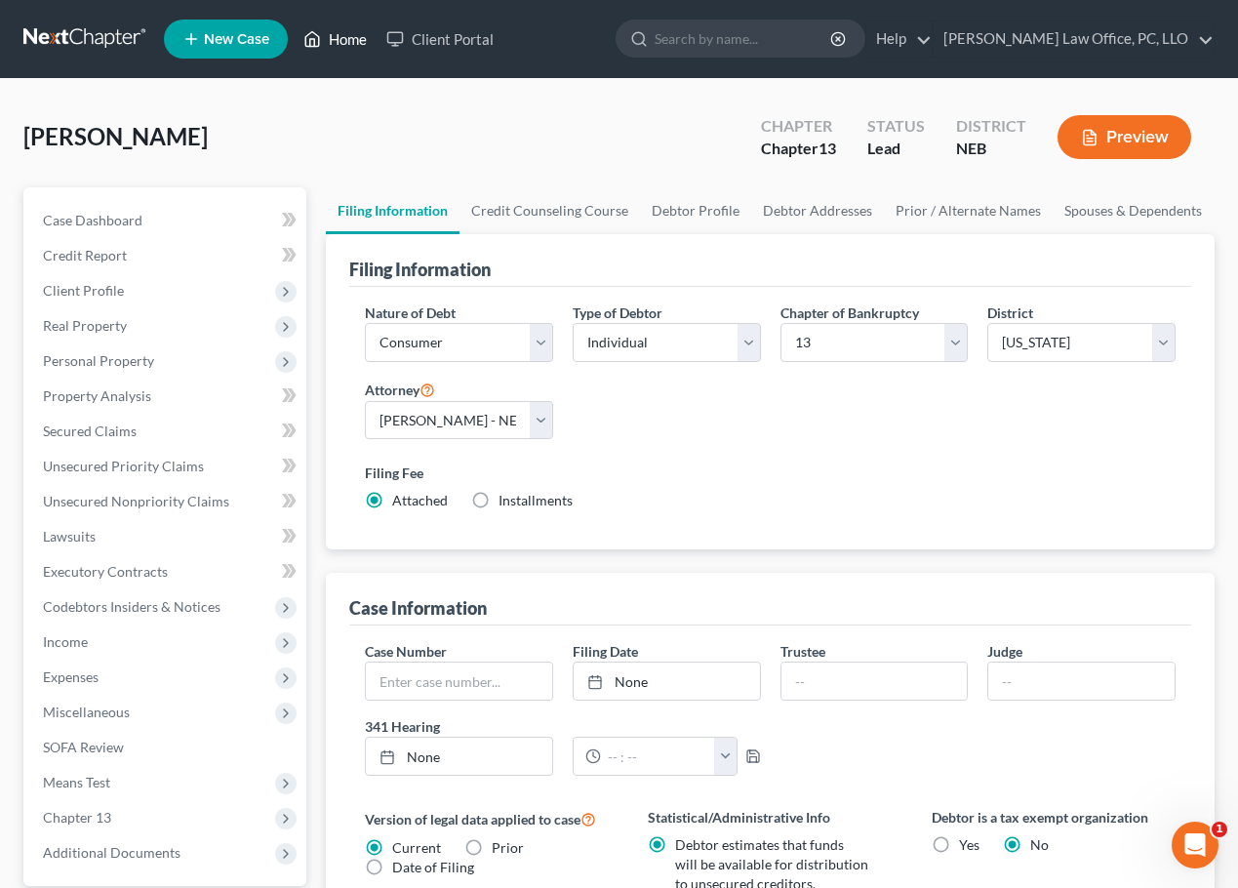
click at [352, 38] on link "Home" at bounding box center [335, 38] width 83 height 35
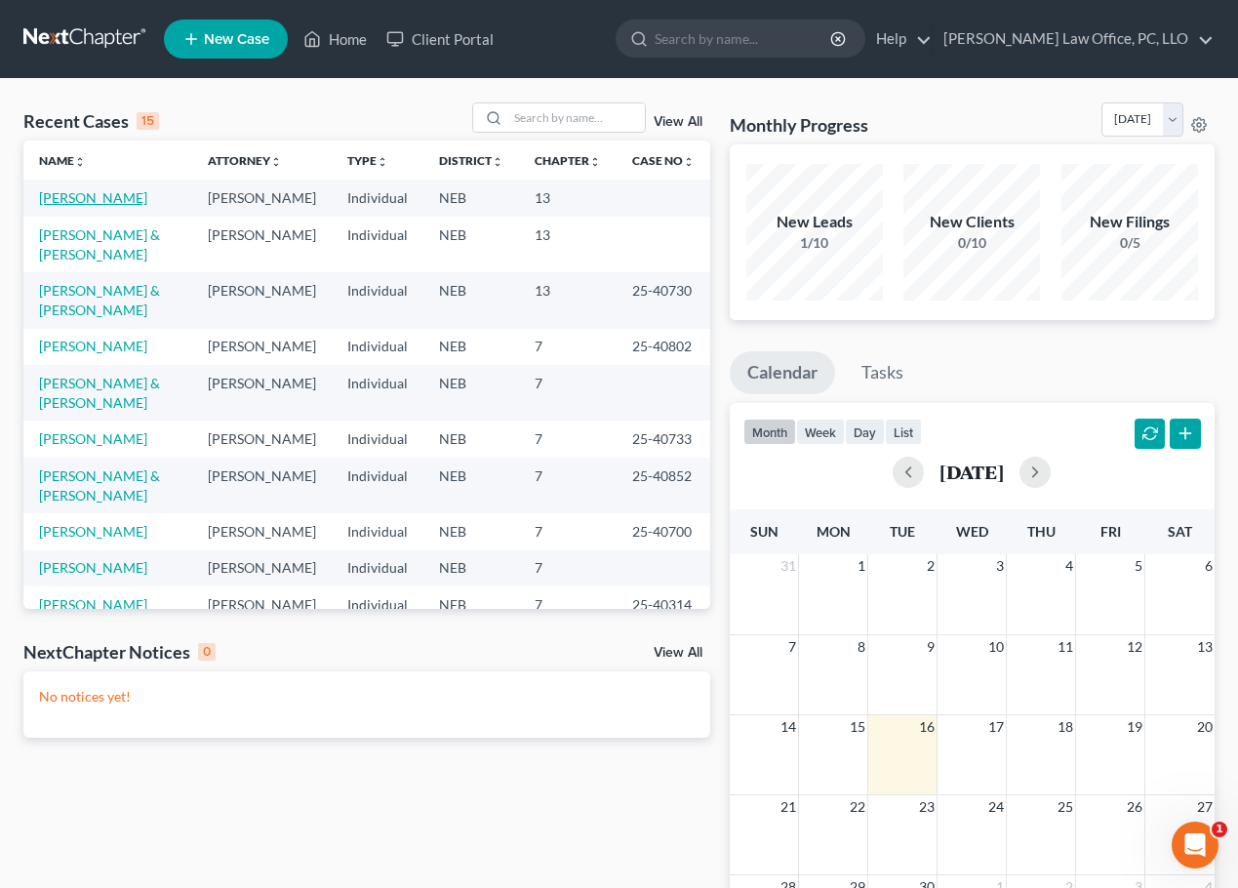
click at [87, 189] on link "Fosket, Denise" at bounding box center [93, 197] width 108 height 17
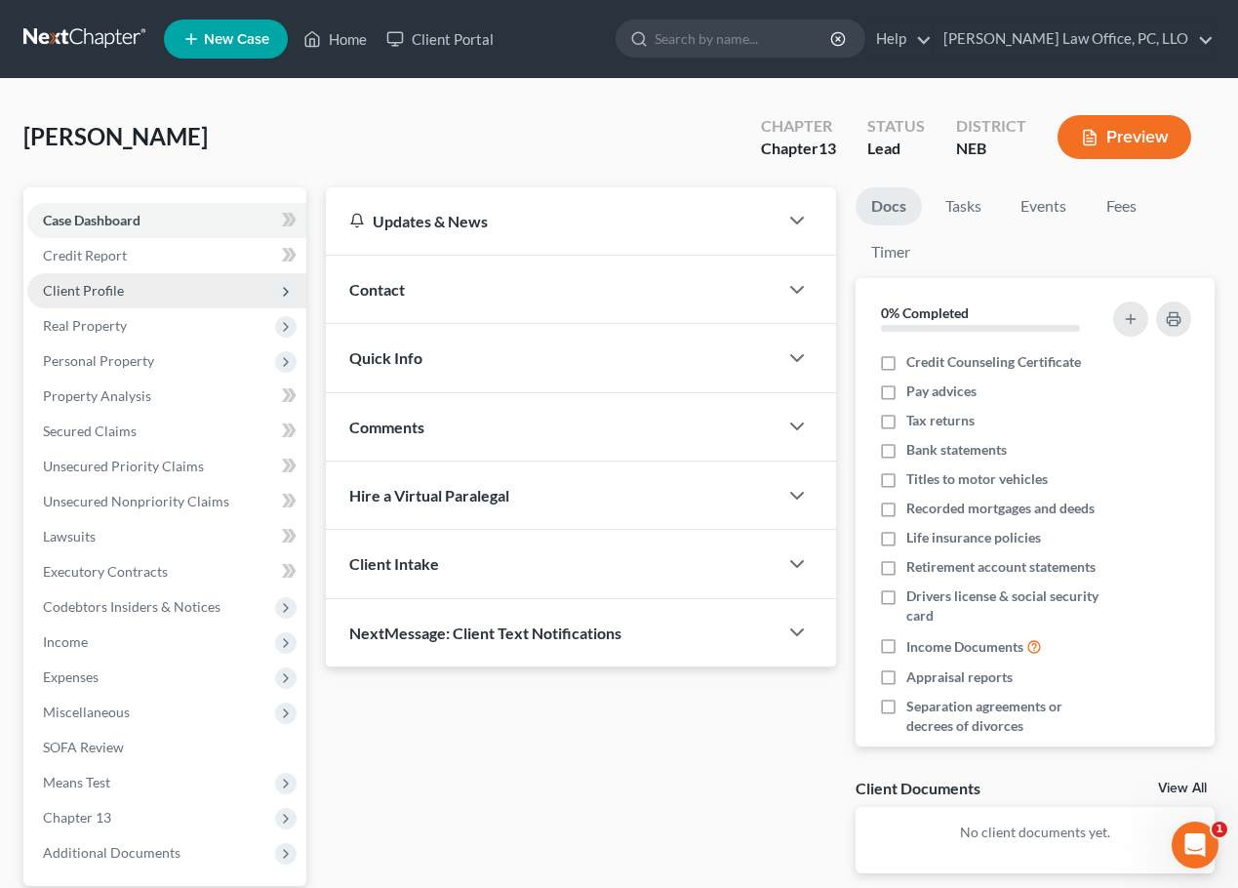
click at [97, 285] on span "Client Profile" at bounding box center [83, 290] width 81 height 17
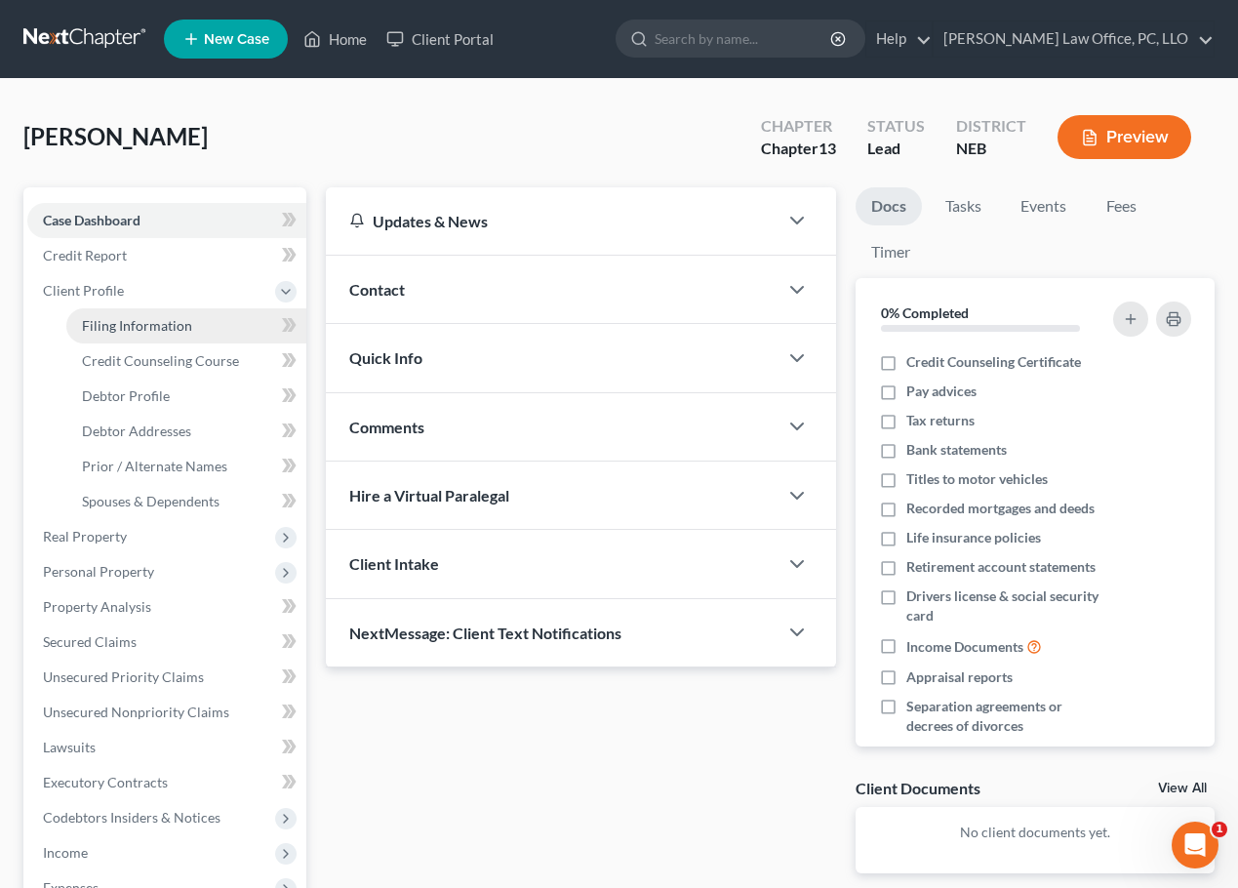
click at [131, 325] on span "Filing Information" at bounding box center [137, 325] width 110 height 17
select select "1"
select select "0"
select select "3"
select select "48"
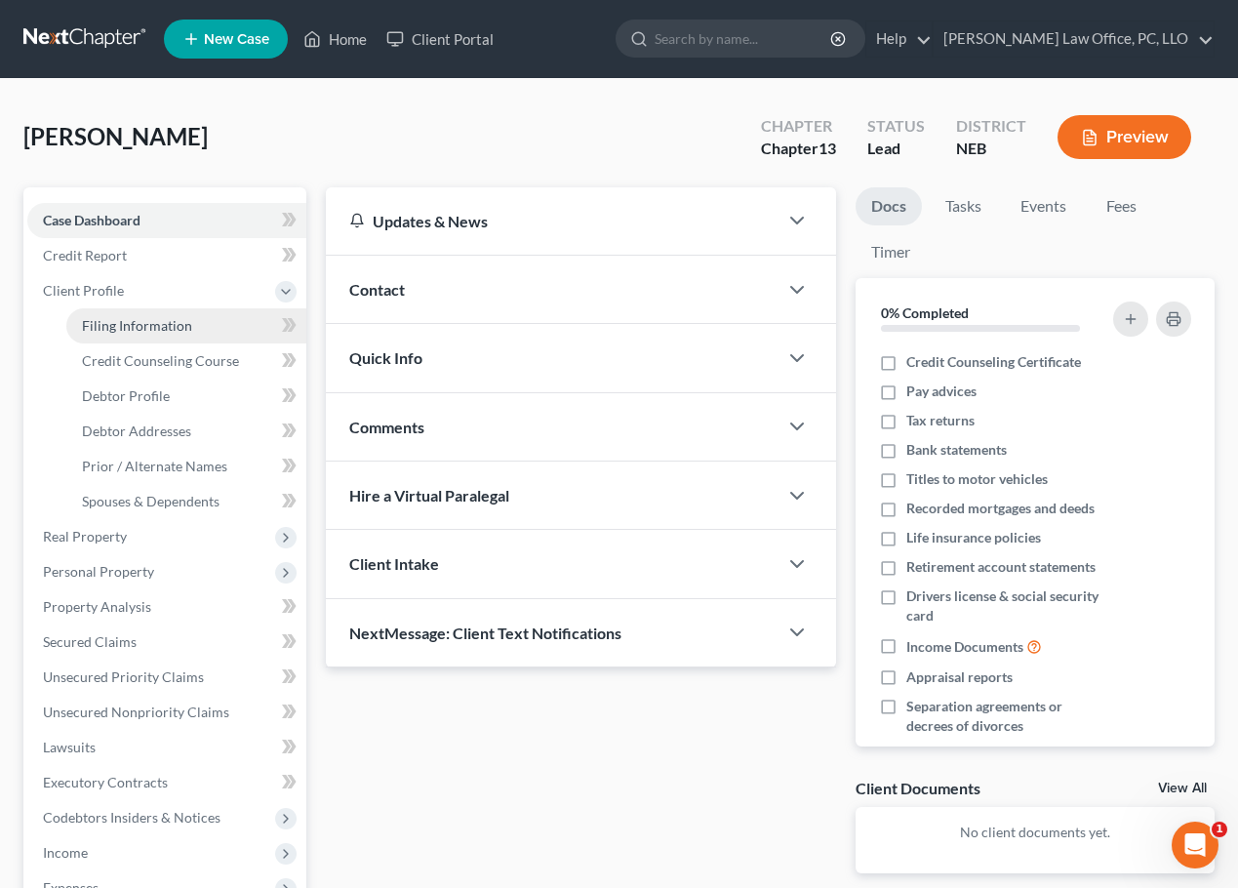
select select "0"
select select "30"
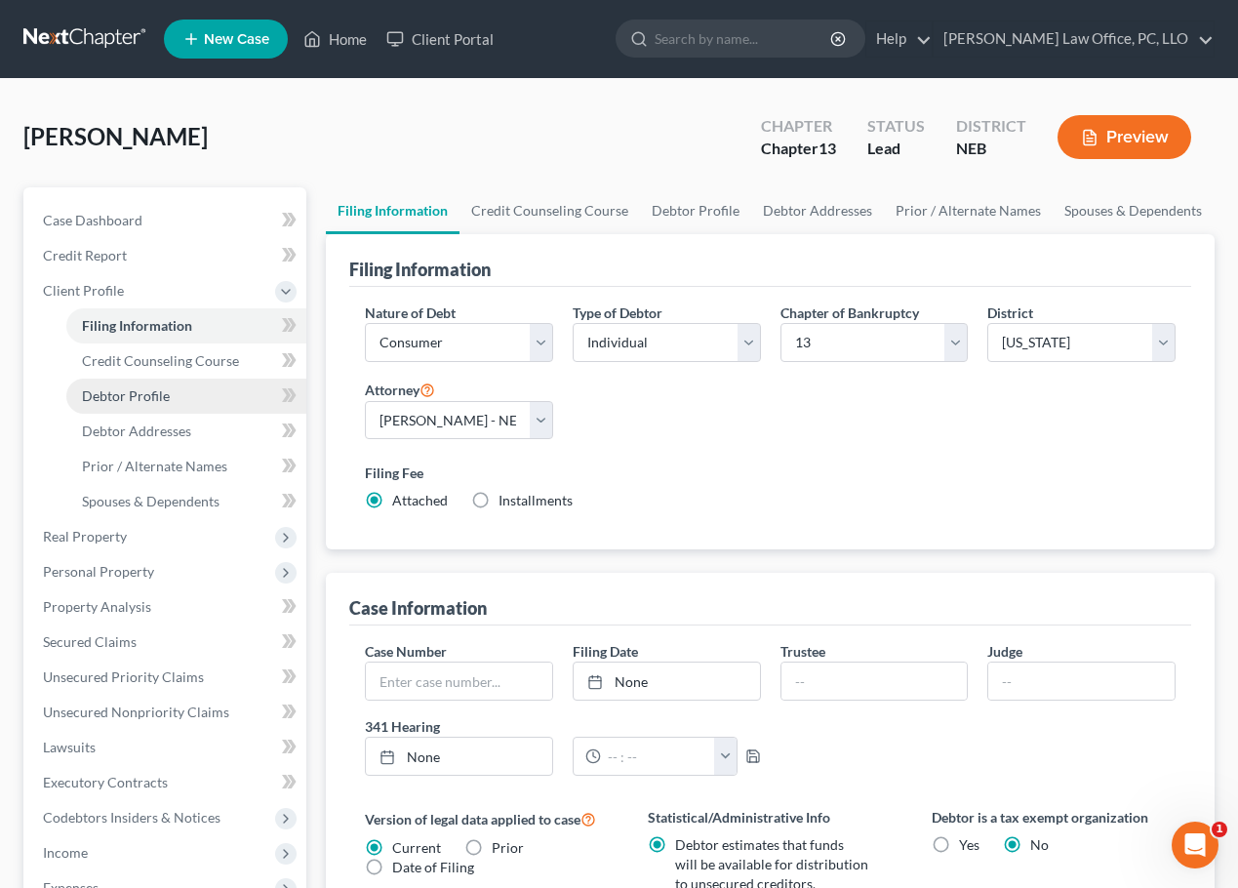
click at [200, 388] on link "Debtor Profile" at bounding box center [186, 396] width 240 height 35
select select "0"
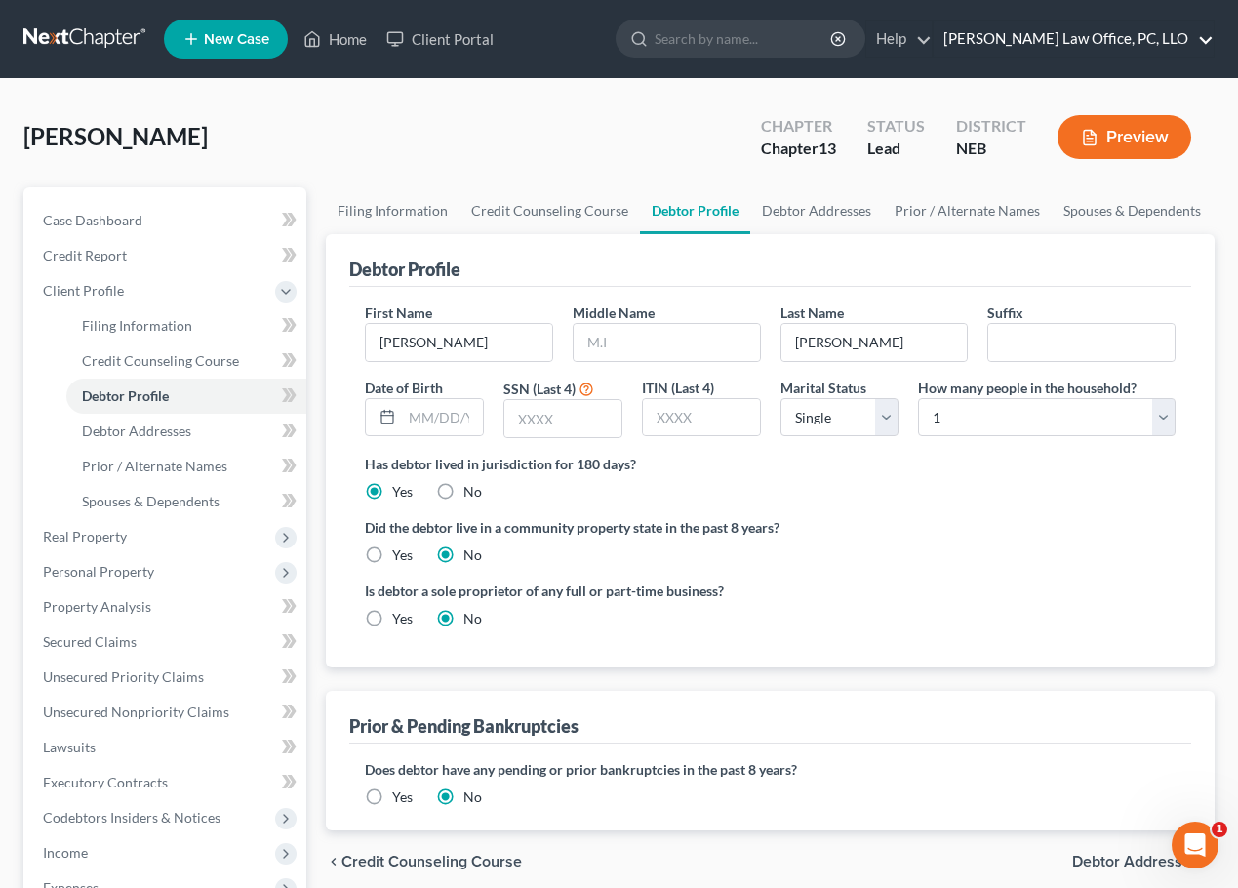
click at [934, 33] on link "David P. Kyker Law Office, PC, LLO" at bounding box center [1074, 38] width 280 height 35
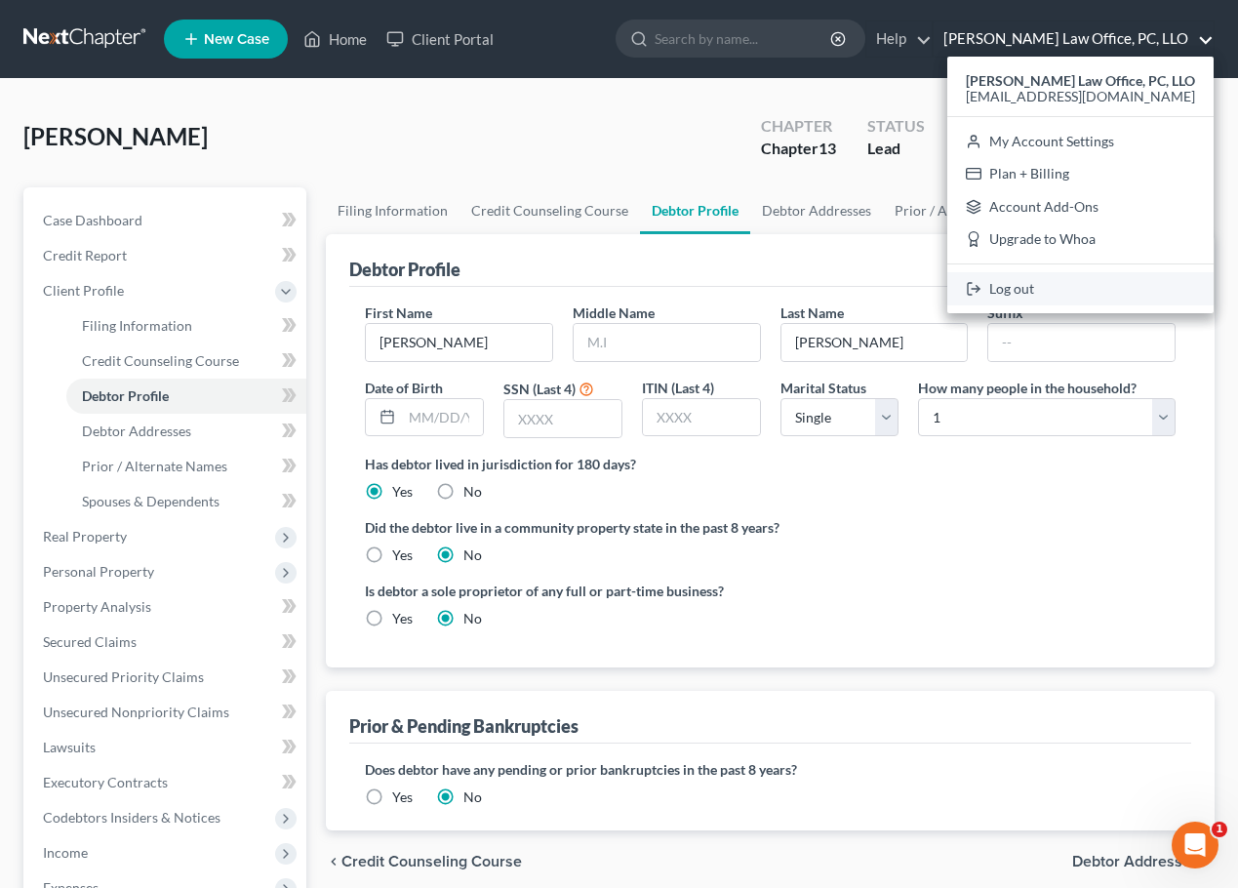
click at [934, 293] on link "Log out" at bounding box center [1081, 288] width 266 height 33
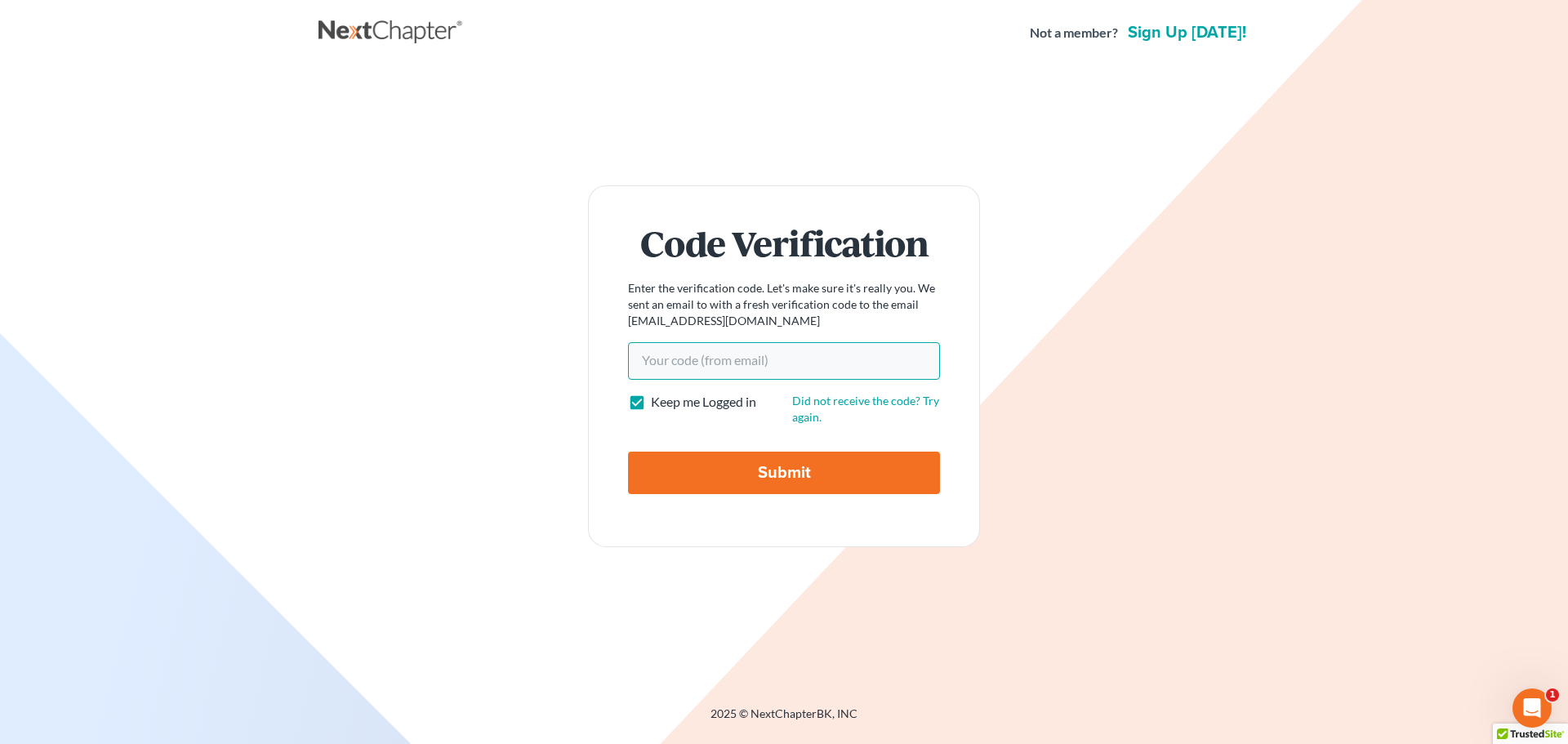
click at [648, 363] on input "Your code(from email)" at bounding box center [783, 361] width 312 height 38
type input "681912"
click at [879, 481] on input "Submit" at bounding box center [783, 473] width 312 height 43
type input "Thinking..."
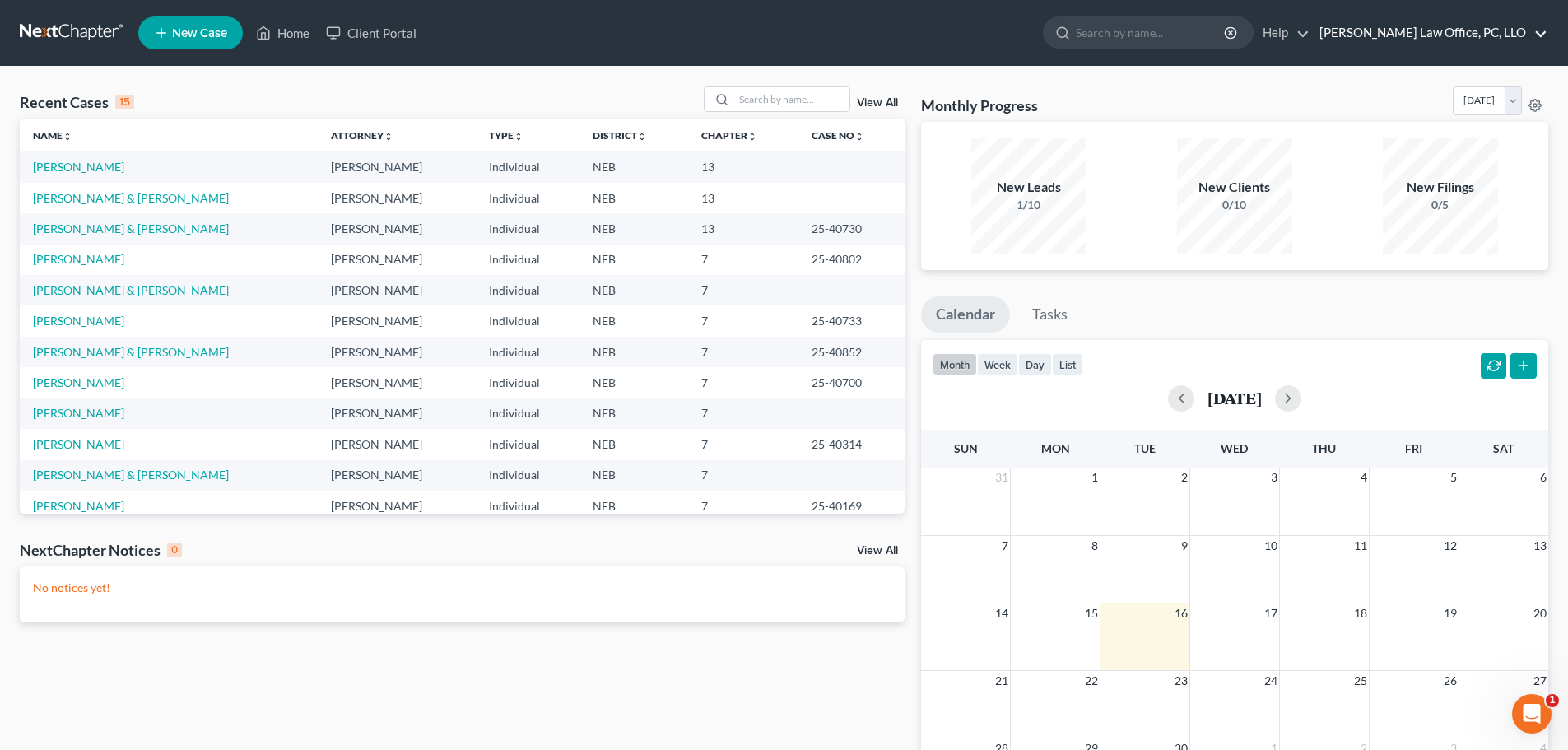
click at [1545, 31] on link "[PERSON_NAME] Law Office, PC, LLO" at bounding box center [1430, 32] width 236 height 30
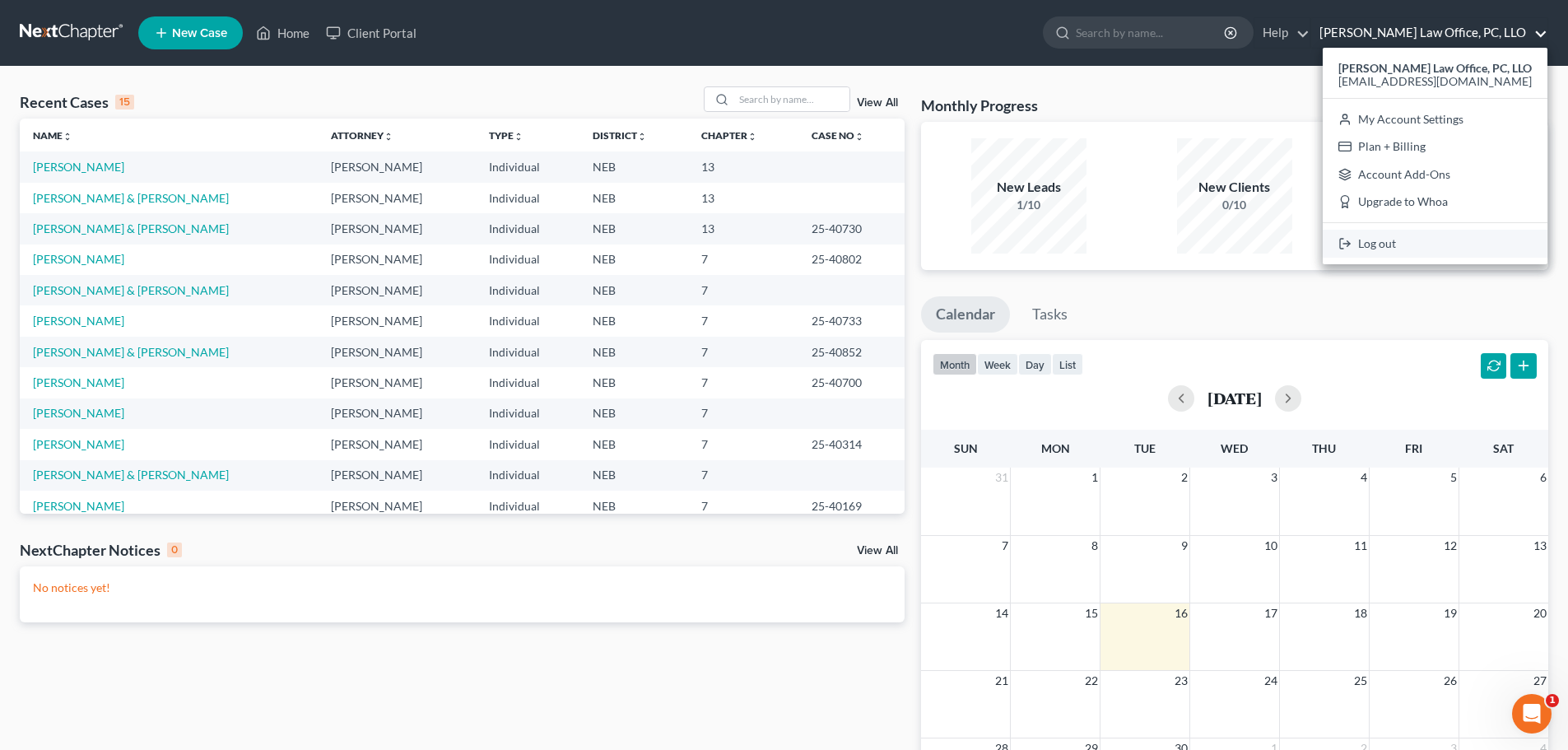
click at [1417, 240] on link "Log out" at bounding box center [1435, 243] width 224 height 28
